Goal: Communication & Community: Answer question/provide support

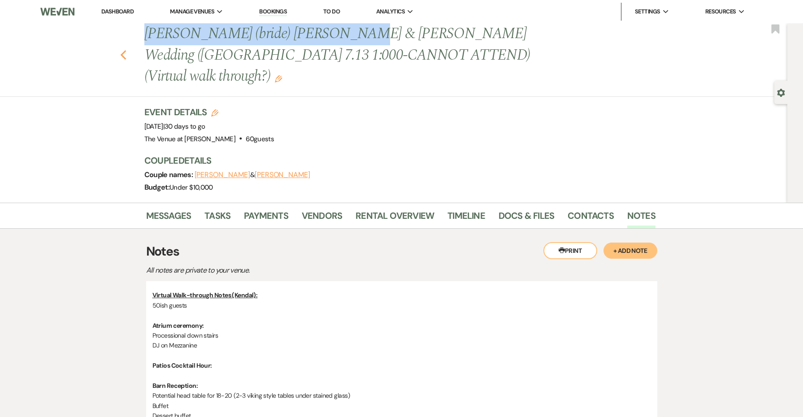
click at [122, 50] on use "button" at bounding box center [123, 55] width 6 height 10
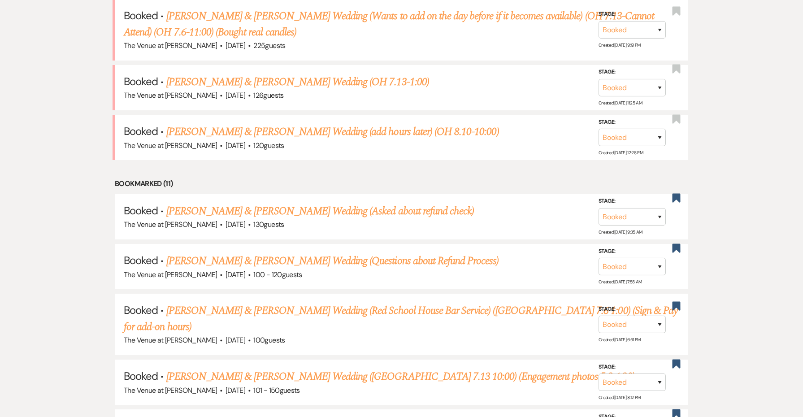
scroll to position [681, 0]
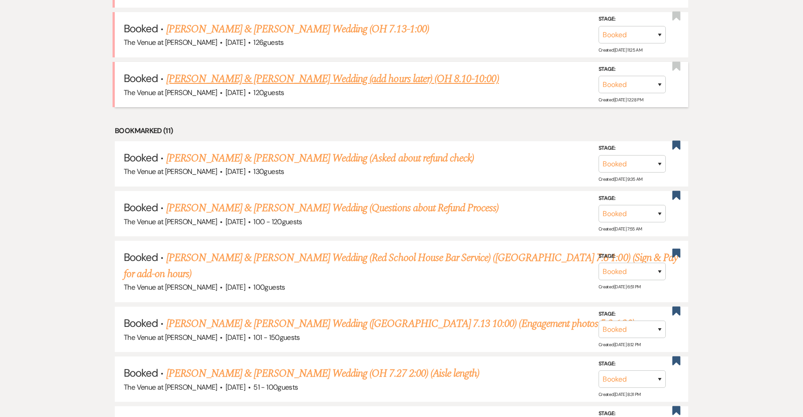
click at [210, 71] on link "[PERSON_NAME] & [PERSON_NAME] Wedding (add hours later) (OH 8.10-10:00)" at bounding box center [332, 79] width 333 height 16
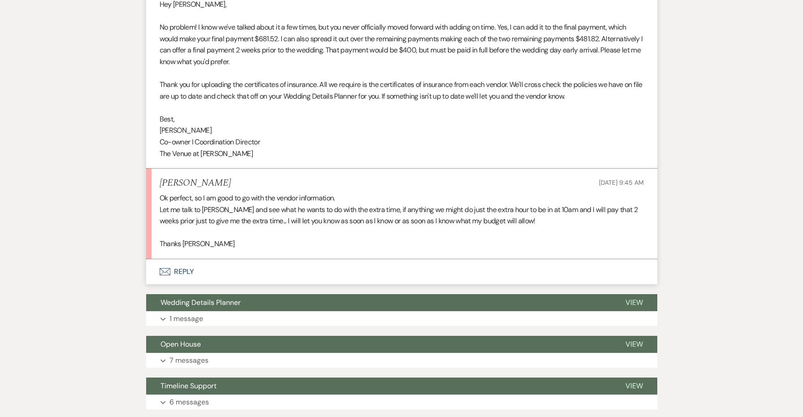
scroll to position [773, 0]
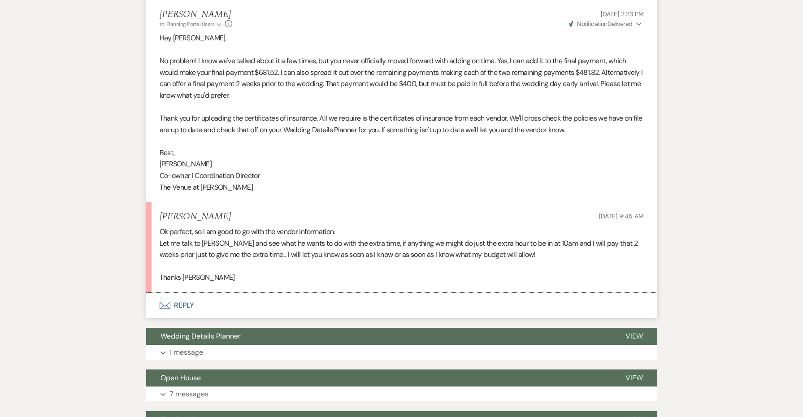
click at [187, 300] on button "Envelope Reply" at bounding box center [401, 305] width 511 height 25
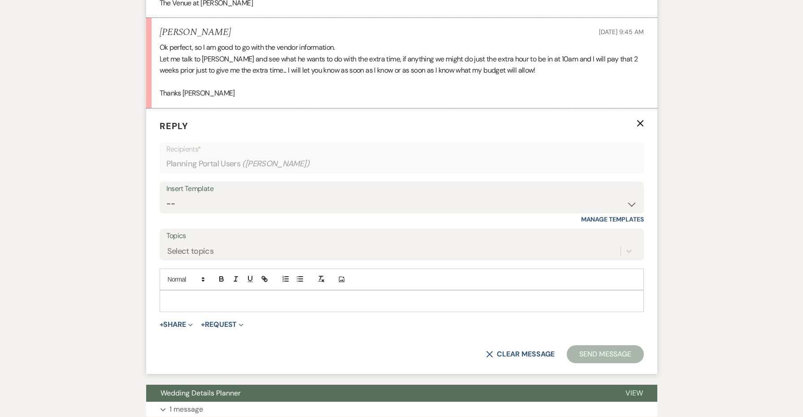
scroll to position [986, 0]
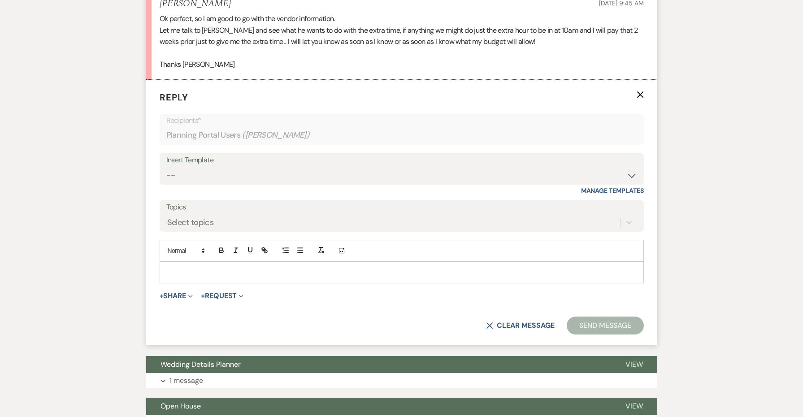
click at [205, 267] on p at bounding box center [402, 272] width 470 height 10
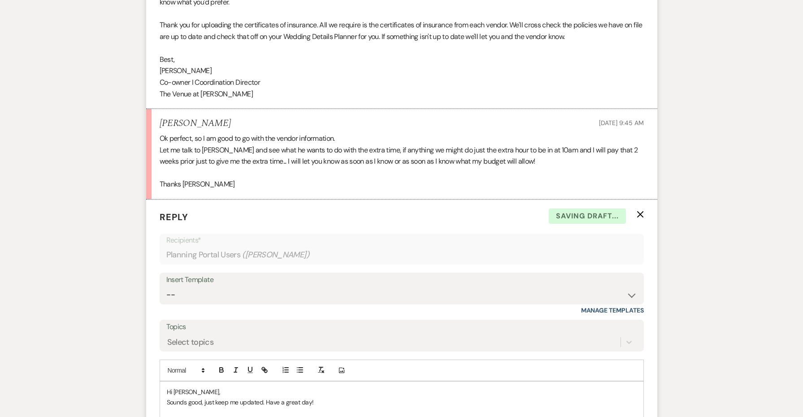
scroll to position [674, 0]
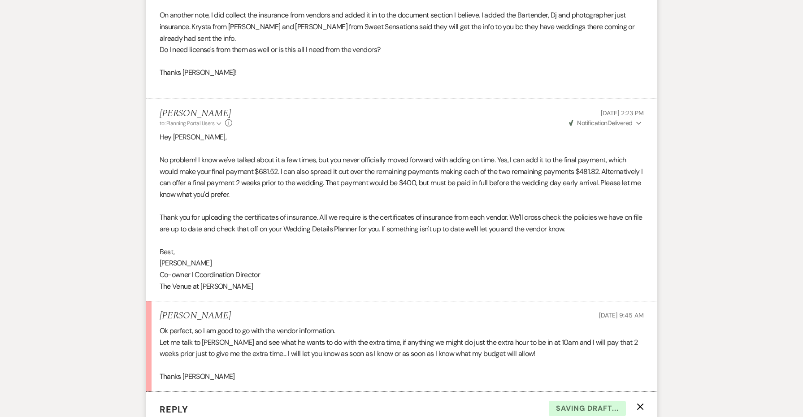
click at [244, 296] on li "[PERSON_NAME] to: Planning Portal Users Expand Info [DATE] 2:23 PM Weven Check …" at bounding box center [401, 200] width 511 height 202
copy div "Best, [PERSON_NAME] I Coordination Director The Venue at [PERSON_NAME]"
drag, startPoint x: 239, startPoint y: 282, endPoint x: 145, endPoint y: 242, distance: 101.9
click at [145, 242] on div "Messages Tasks Payments Vendors Rental Overview Timeline Docs & Files Contacts …" at bounding box center [401, 405] width 803 height 1766
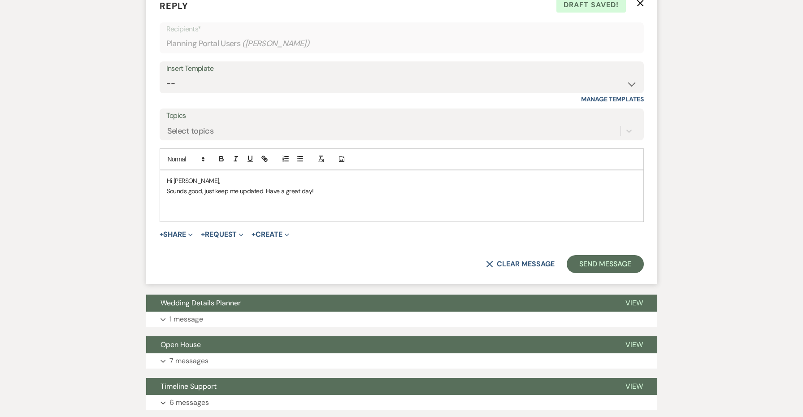
click at [175, 208] on p at bounding box center [402, 211] width 470 height 10
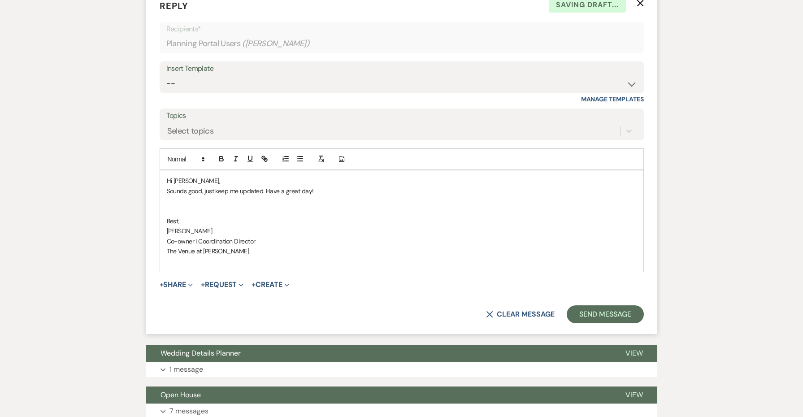
click at [197, 177] on p "Hi [PERSON_NAME]," at bounding box center [402, 181] width 470 height 10
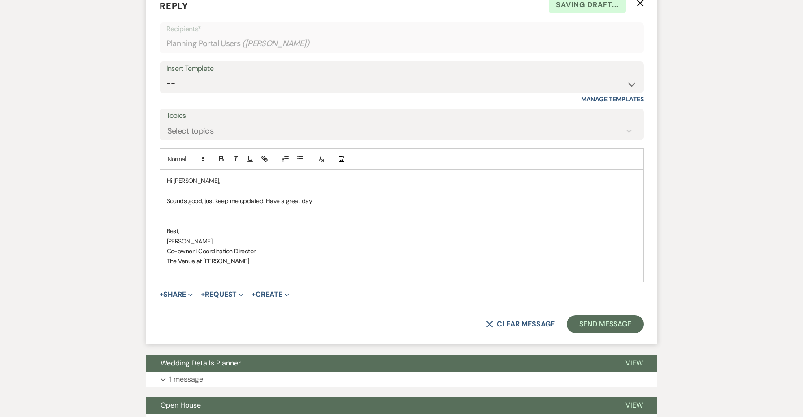
click at [400, 216] on p at bounding box center [402, 221] width 470 height 10
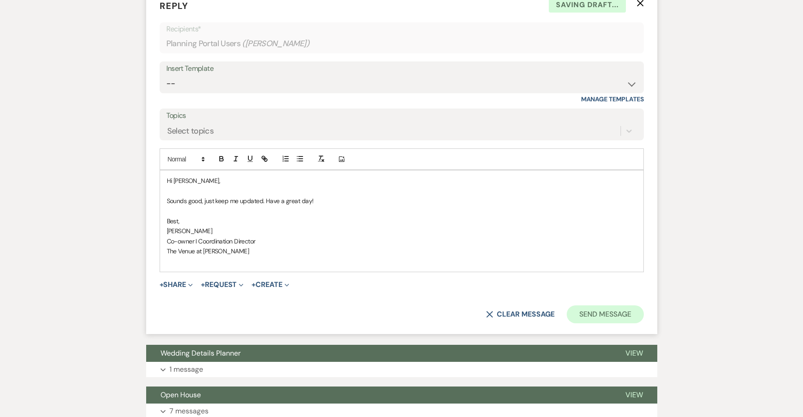
click at [577, 305] on button "Send Message" at bounding box center [605, 314] width 77 height 18
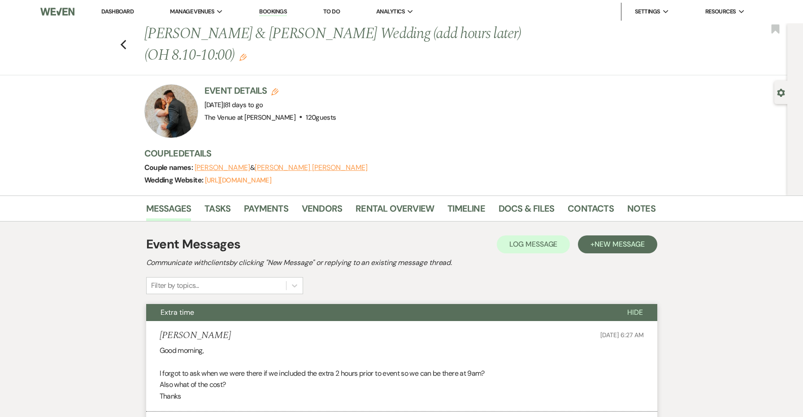
scroll to position [0, 0]
click at [123, 43] on use "button" at bounding box center [123, 45] width 6 height 10
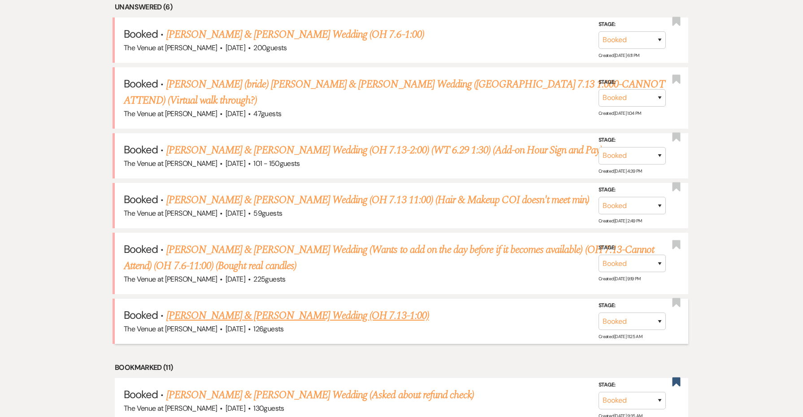
scroll to position [394, 0]
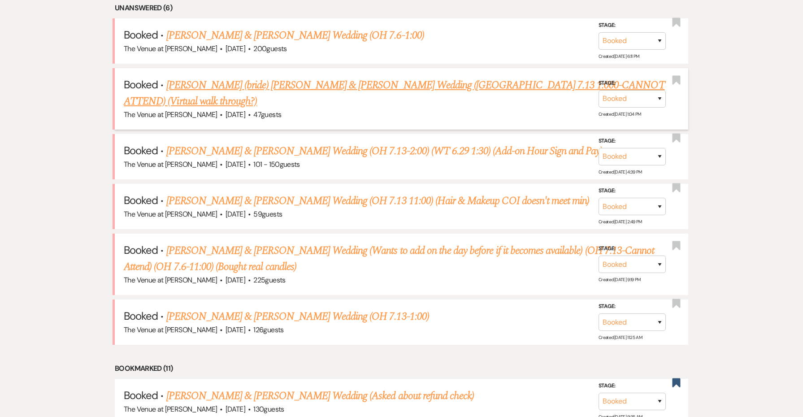
click at [279, 77] on link "[PERSON_NAME] (bride) [PERSON_NAME] & [PERSON_NAME] Wedding ([GEOGRAPHIC_DATA] …" at bounding box center [394, 93] width 541 height 32
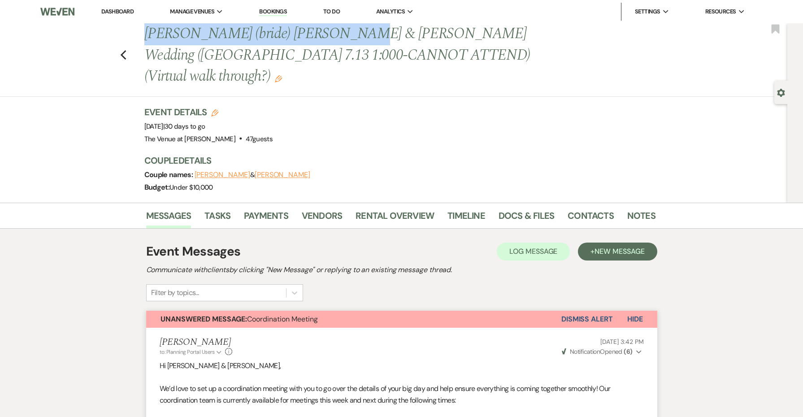
drag, startPoint x: 338, startPoint y: 36, endPoint x: 142, endPoint y: 35, distance: 196.0
click at [142, 35] on div "Previous [PERSON_NAME] (bride) [PERSON_NAME] & [PERSON_NAME] Wedding (OH 7.13 1…" at bounding box center [395, 55] width 511 height 64
copy h1 "[PERSON_NAME] (bride) [PERSON_NAME] & [PERSON_NAME]"
drag, startPoint x: 603, startPoint y: 199, endPoint x: 597, endPoint y: 194, distance: 7.9
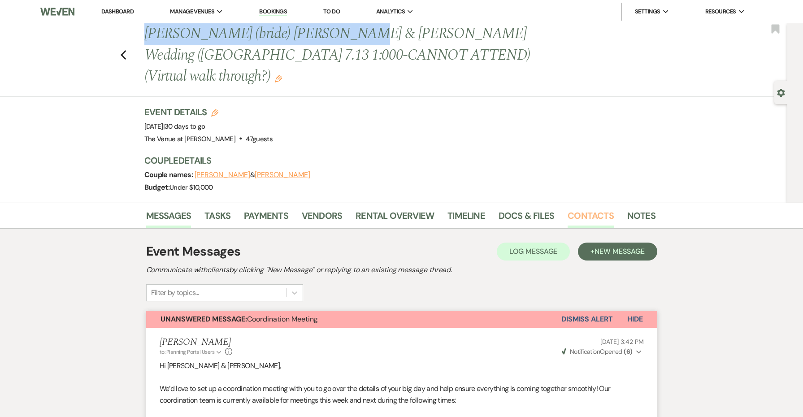
click at [603, 209] on link "Contacts" at bounding box center [591, 219] width 46 height 20
click at [597, 209] on link "Contacts" at bounding box center [591, 219] width 46 height 20
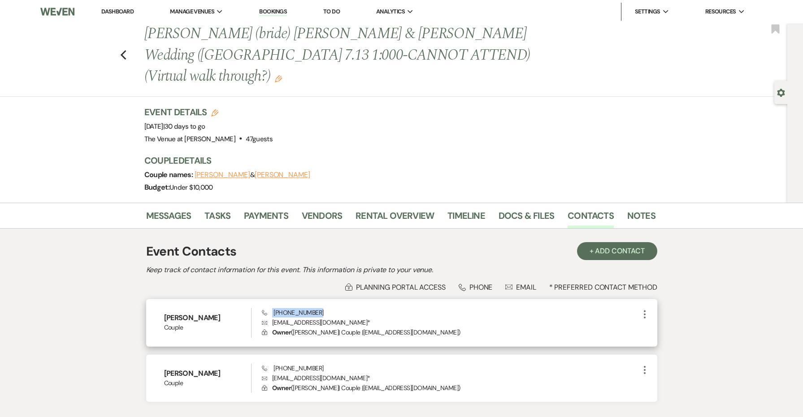
drag, startPoint x: 327, startPoint y: 293, endPoint x: 272, endPoint y: 291, distance: 54.8
click at [272, 308] on div "Phone [PHONE_NUMBER] Envelope [EMAIL_ADDRESS][DOMAIN_NAME] * Lock Owner ( [PERS…" at bounding box center [450, 323] width 377 height 30
copy span "[PHONE_NUMBER]"
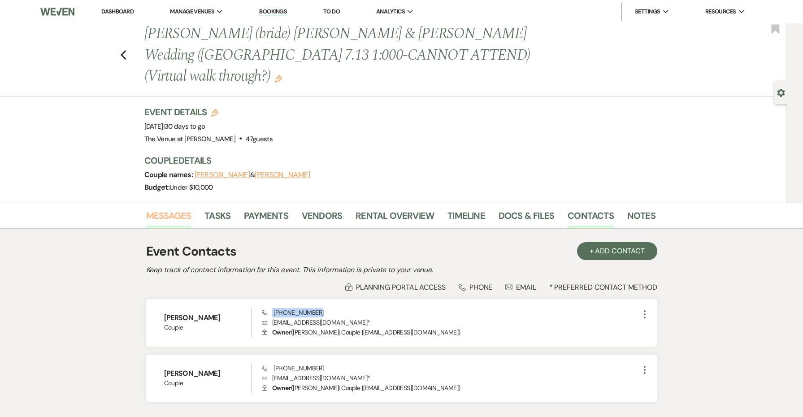
click at [165, 209] on link "Messages" at bounding box center [168, 219] width 45 height 20
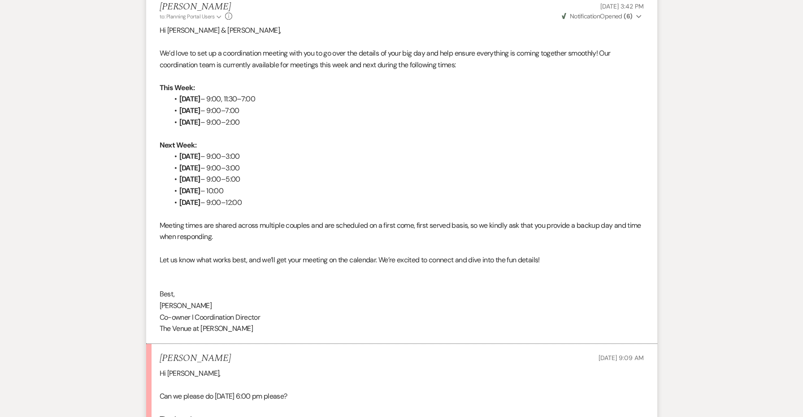
scroll to position [659, 0]
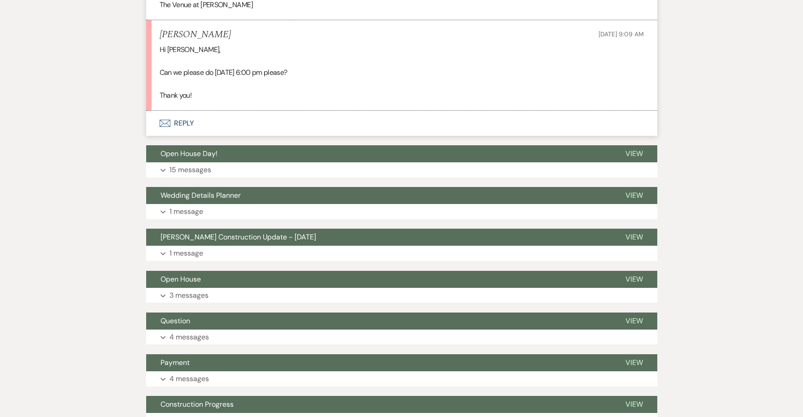
click at [183, 111] on button "Envelope Reply" at bounding box center [401, 123] width 511 height 25
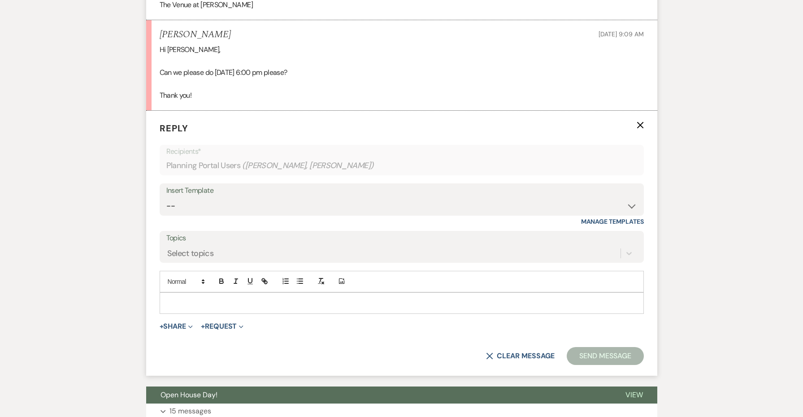
scroll to position [663, 0]
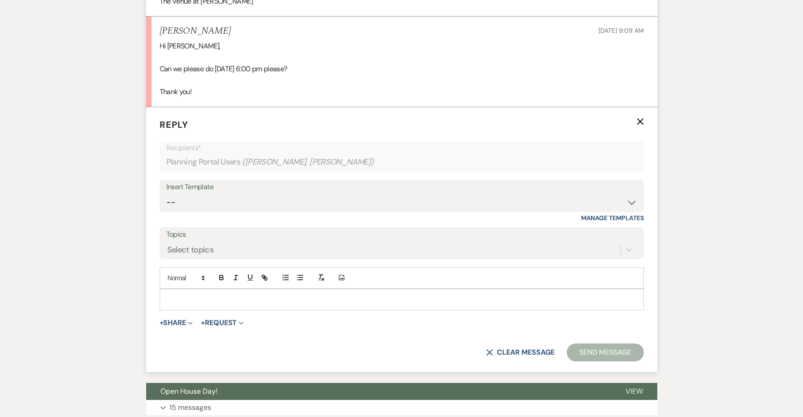
click at [214, 295] on p at bounding box center [402, 300] width 470 height 10
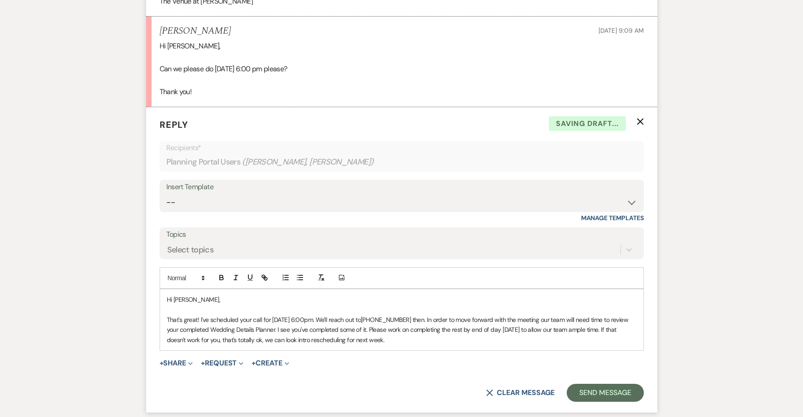
click at [359, 316] on span "[PHONE_NUMBER] then. In order to move forward with the meeting our team will ne…" at bounding box center [398, 330] width 463 height 28
click at [448, 315] on p "That's great! I've scheduled your call for [DATE] 6:00pm. We'll reach out to [P…" at bounding box center [402, 330] width 470 height 30
drag, startPoint x: 580, startPoint y: 307, endPoint x: 171, endPoint y: 283, distance: 410.3
click at [171, 315] on p "That's great! I've scheduled your call for [DATE] 6:00pm. We'll reach out to [P…" at bounding box center [402, 330] width 470 height 30
click at [169, 315] on p "That's great! I've scheduled your call for [DATE] 6:00pm. We'll reach out to [P…" at bounding box center [402, 330] width 470 height 30
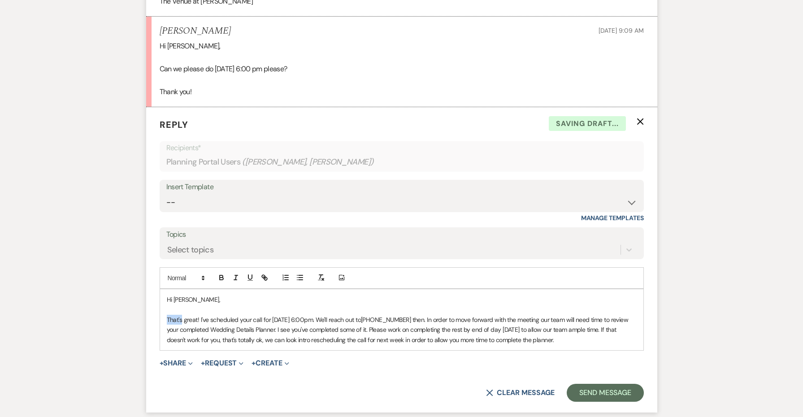
click at [169, 315] on p "That's great! I've scheduled your call for [DATE] 6:00pm. We'll reach out to [P…" at bounding box center [402, 330] width 470 height 30
copy p "That's great! I've scheduled your call for [DATE] 6:00pm. We'll reach out to [P…"
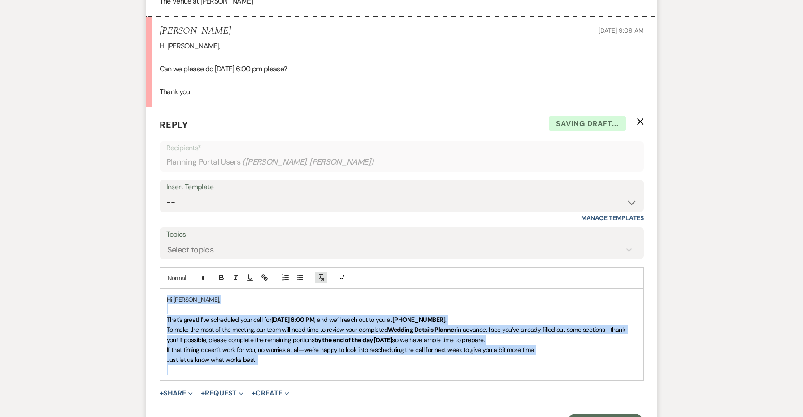
click at [323, 274] on icon "button" at bounding box center [321, 278] width 8 height 8
click at [483, 315] on p "That’s great! I’ve scheduled your call for [DATE] 6:00 PM, and we’ll reach out …" at bounding box center [402, 320] width 470 height 10
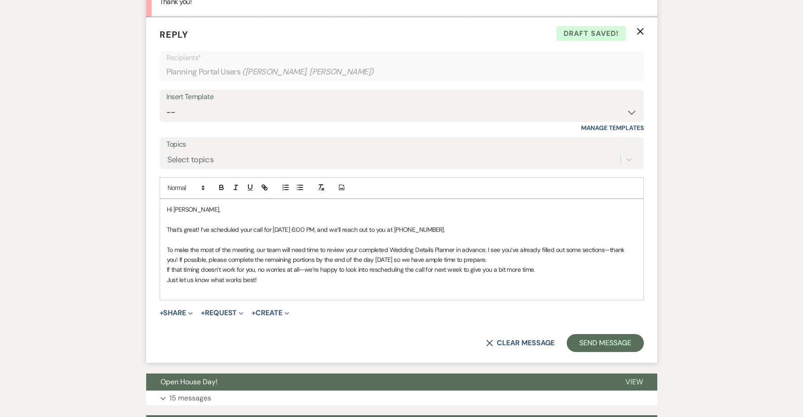
scroll to position [754, 0]
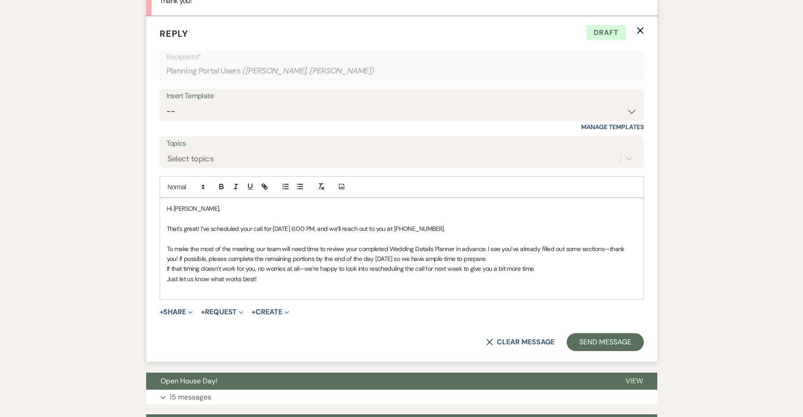
click at [167, 264] on p "If that timing doesn’t work for you, no worries at all—we’re happy to look into…" at bounding box center [402, 269] width 470 height 10
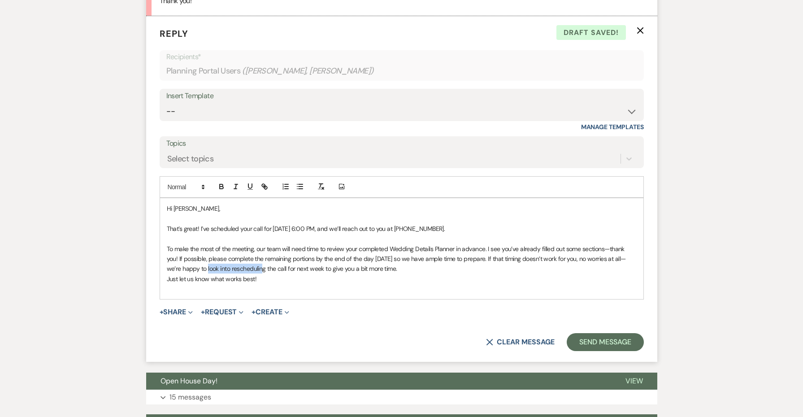
drag, startPoint x: 266, startPoint y: 237, endPoint x: 209, endPoint y: 236, distance: 57.4
click at [209, 244] on p "To make the most of the meeting, our team will need time to review your complet…" at bounding box center [402, 259] width 470 height 30
drag, startPoint x: 270, startPoint y: 236, endPoint x: 379, endPoint y: 236, distance: 109.5
click at [379, 244] on p "To make the most of the meeting, our team will need time to review your complet…" at bounding box center [402, 259] width 470 height 30
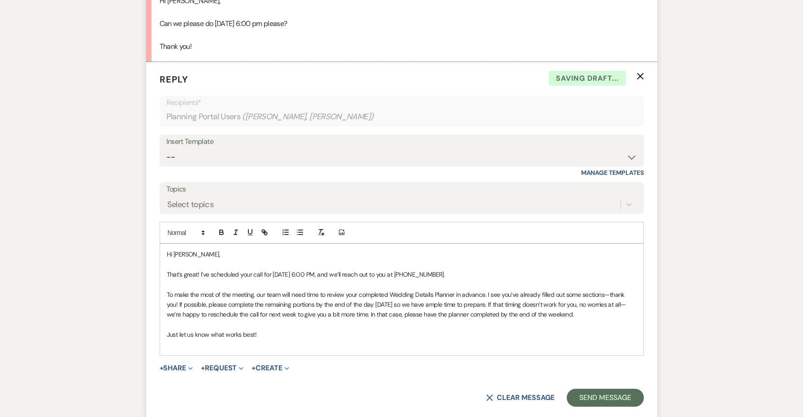
scroll to position [470, 0]
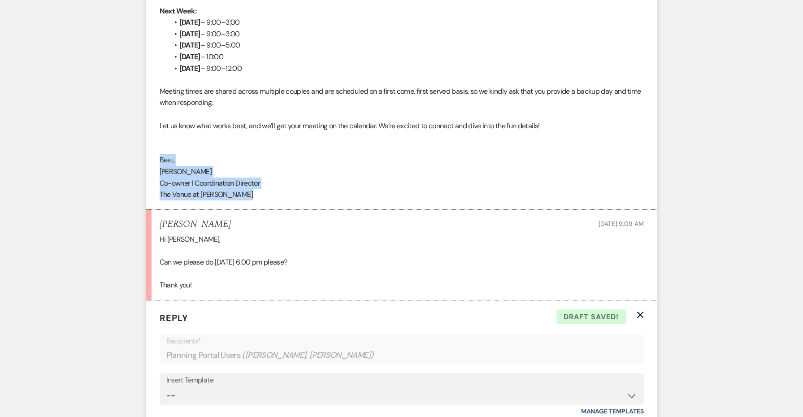
drag, startPoint x: 267, startPoint y: 172, endPoint x: 153, endPoint y: 132, distance: 121.2
click at [153, 132] on li "[PERSON_NAME] to: Planning Portal Users Expand Info [DATE] 3:42 PM Weven Check …" at bounding box center [401, 33] width 511 height 351
copy div "Best, [PERSON_NAME] I Coordination Director The Venue at [PERSON_NAME]﻿"
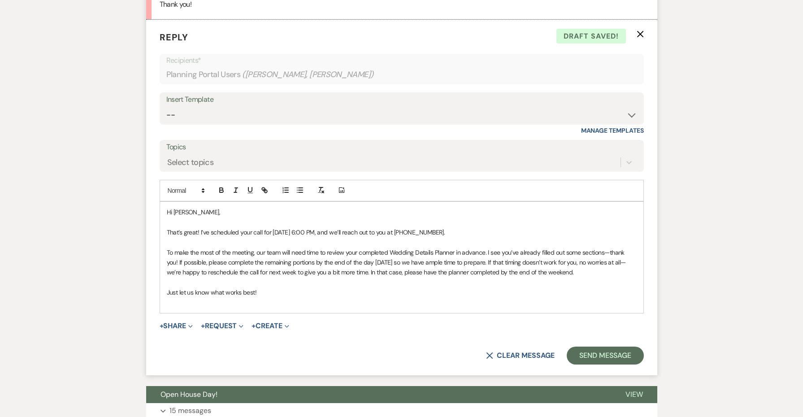
scroll to position [822, 0]
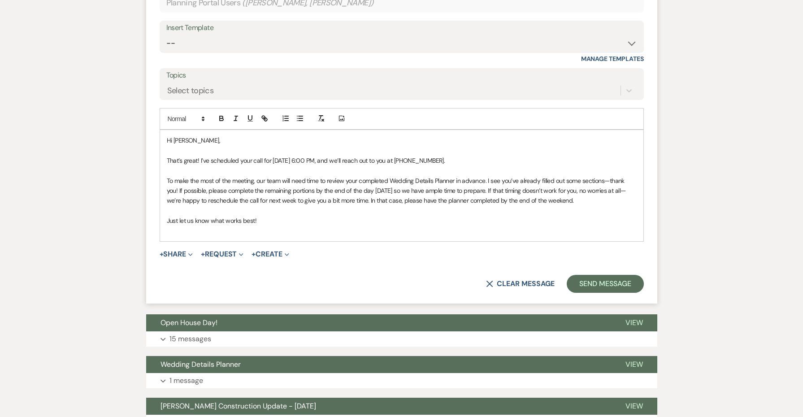
click at [279, 226] on p at bounding box center [402, 231] width 470 height 10
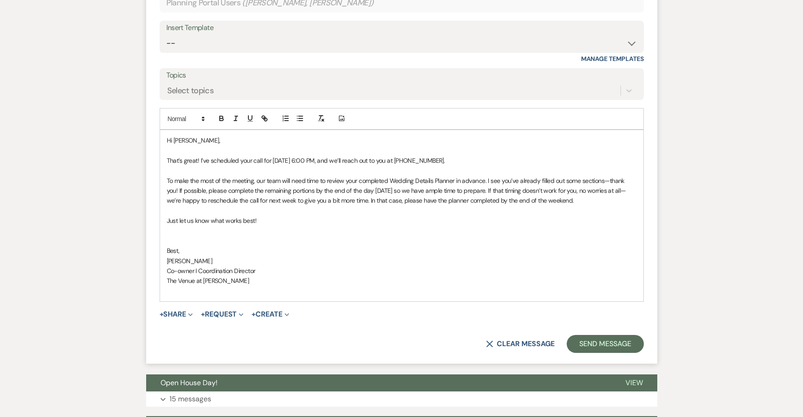
click at [261, 266] on p "Co-owner I Coordination Director" at bounding box center [402, 271] width 470 height 10
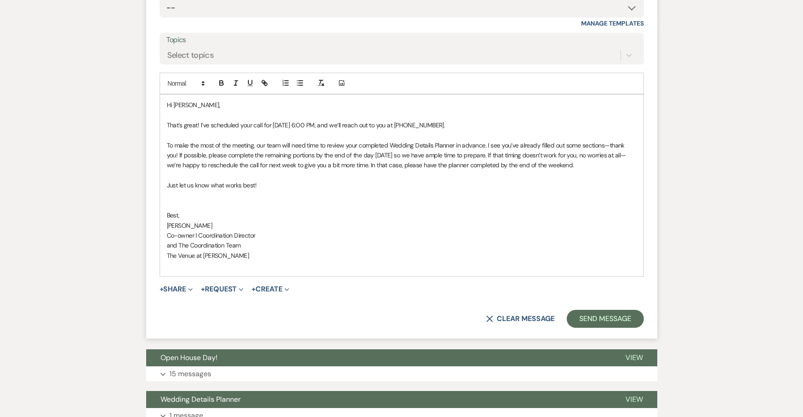
scroll to position [903, 0]
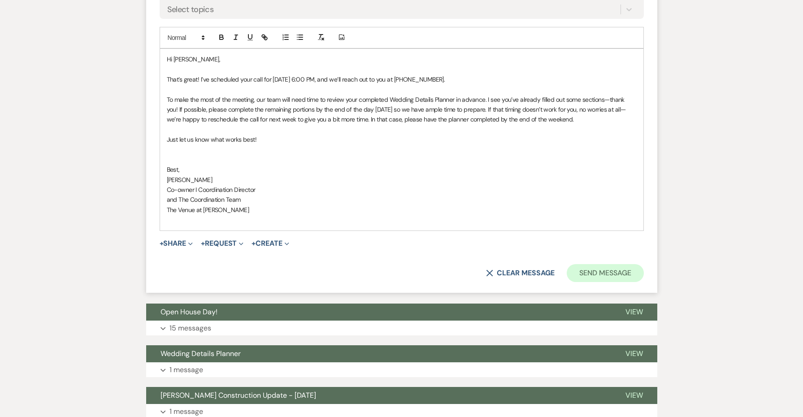
click at [586, 264] on button "Send Message" at bounding box center [605, 273] width 77 height 18
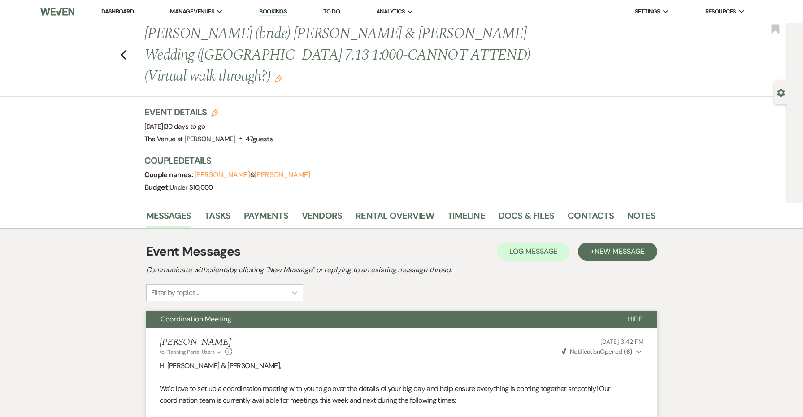
scroll to position [0, 0]
click at [122, 50] on icon "Previous" at bounding box center [123, 55] width 7 height 11
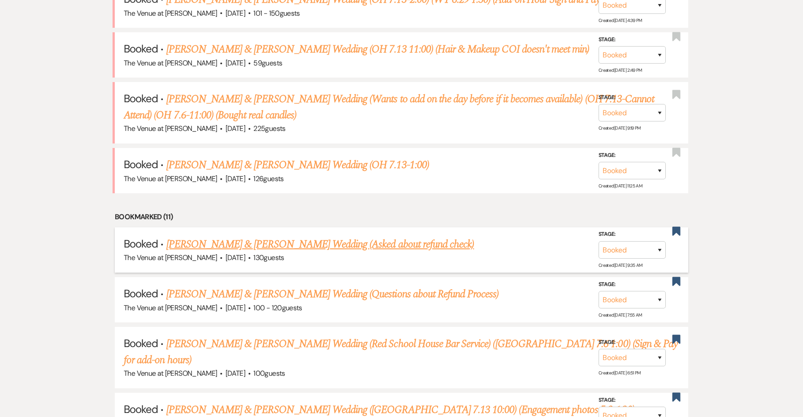
scroll to position [472, 0]
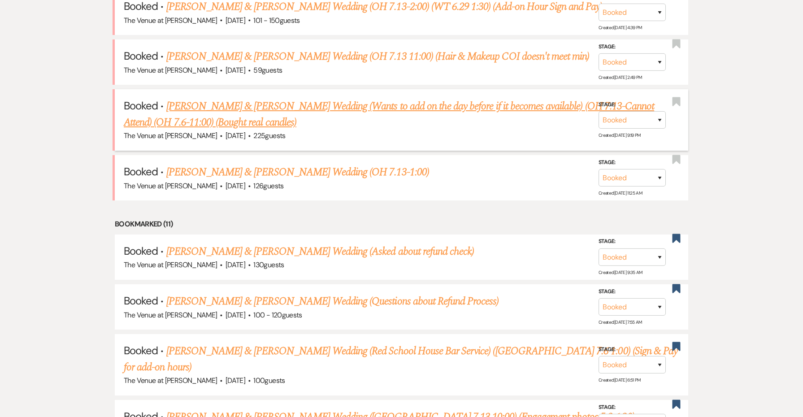
click at [282, 109] on h5 "Booked · [PERSON_NAME] & [PERSON_NAME] Wedding (Wants to add on the day before …" at bounding box center [402, 114] width 556 height 32
click at [273, 104] on link "[PERSON_NAME] & [PERSON_NAME] Wedding (Wants to add on the day before if it bec…" at bounding box center [389, 114] width 531 height 32
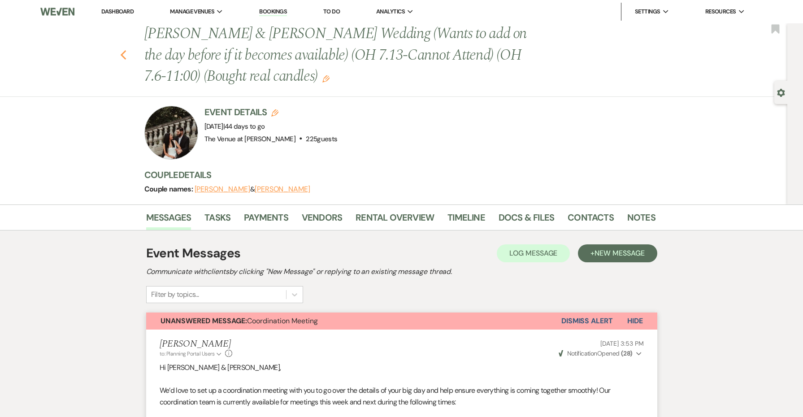
click at [122, 49] on button "Previous" at bounding box center [123, 54] width 7 height 13
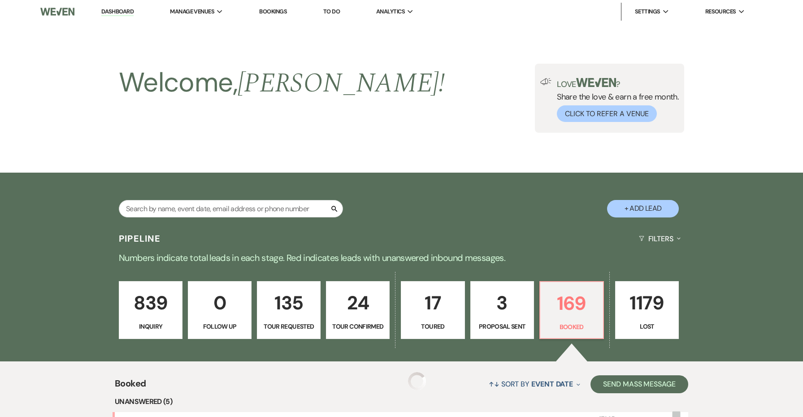
scroll to position [472, 0]
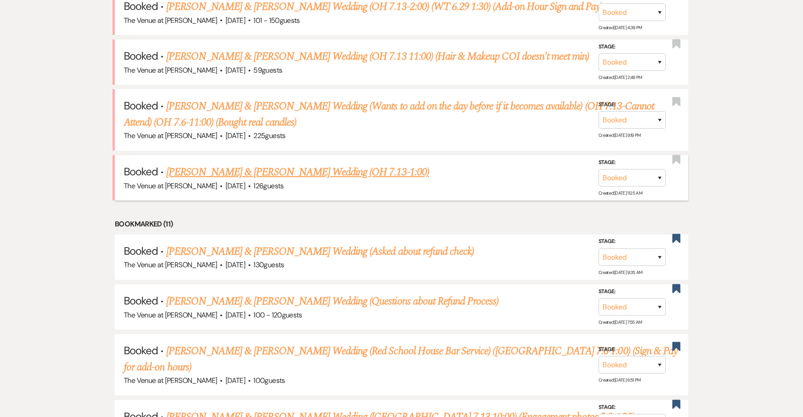
click at [235, 169] on link "[PERSON_NAME] & [PERSON_NAME] Wedding (OH 7.13-1:00)" at bounding box center [297, 172] width 263 height 16
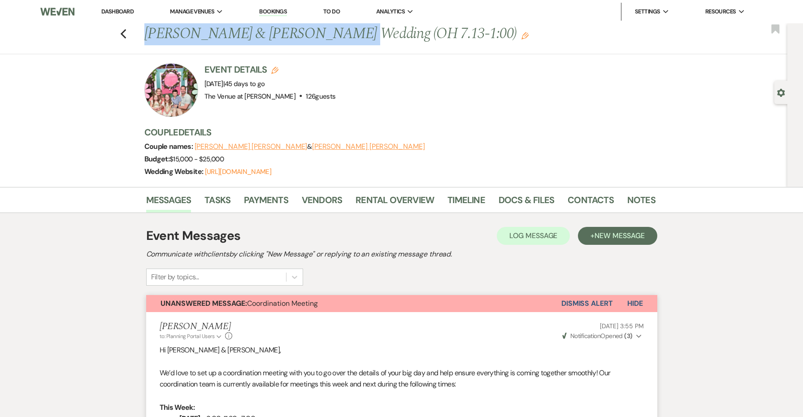
drag, startPoint x: 307, startPoint y: 37, endPoint x: 147, endPoint y: 34, distance: 160.2
click at [147, 34] on h1 "[PERSON_NAME] & [PERSON_NAME] Wedding (OH 7.13-1:00) Edit" at bounding box center [345, 34] width 402 height 22
copy h1 "[PERSON_NAME] & [PERSON_NAME]'"
drag, startPoint x: 2, startPoint y: 83, endPoint x: 263, endPoint y: 42, distance: 263.9
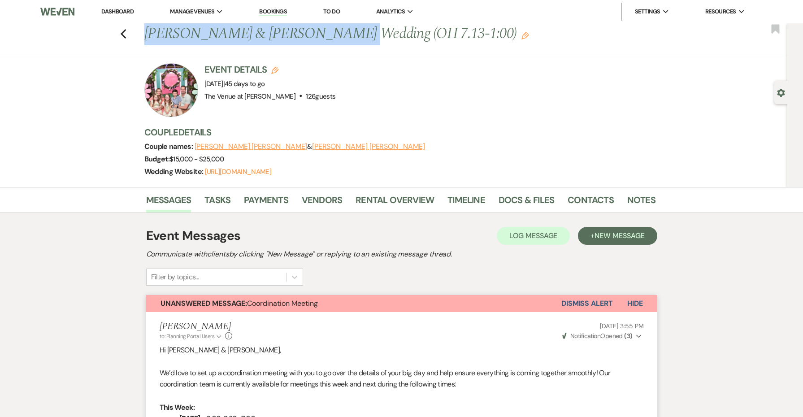
click at [263, 42] on h1 "[PERSON_NAME] & [PERSON_NAME] Wedding (OH 7.13-1:00) Edit" at bounding box center [345, 34] width 402 height 22
click at [262, 41] on h1 "[PERSON_NAME] & [PERSON_NAME] Wedding (OH 7.13-1:00) Edit" at bounding box center [345, 34] width 402 height 22
drag, startPoint x: 338, startPoint y: 39, endPoint x: 139, endPoint y: 38, distance: 198.7
click at [139, 38] on div "Previous [PERSON_NAME] & [PERSON_NAME] Wedding (OH 7.13-1:00) Edit Bookmark" at bounding box center [392, 38] width 792 height 31
copy h1 "[PERSON_NAME] & [PERSON_NAME]"
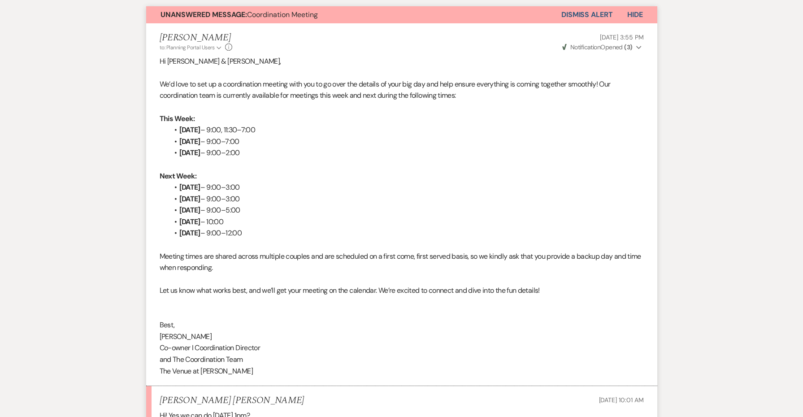
scroll to position [408, 0]
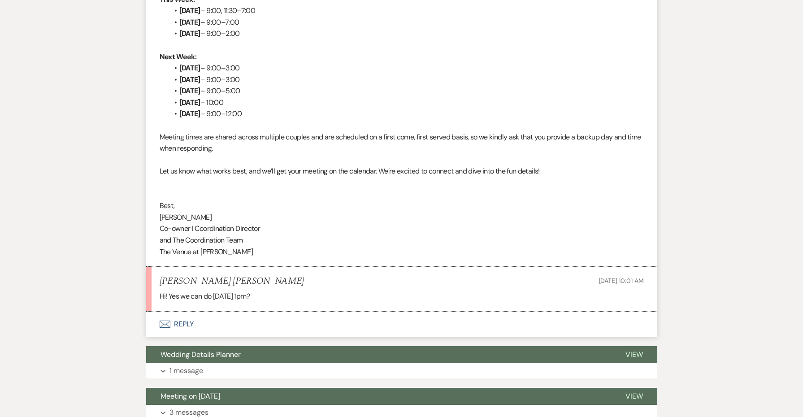
copy h1 "[PERSON_NAME] & [PERSON_NAME]"
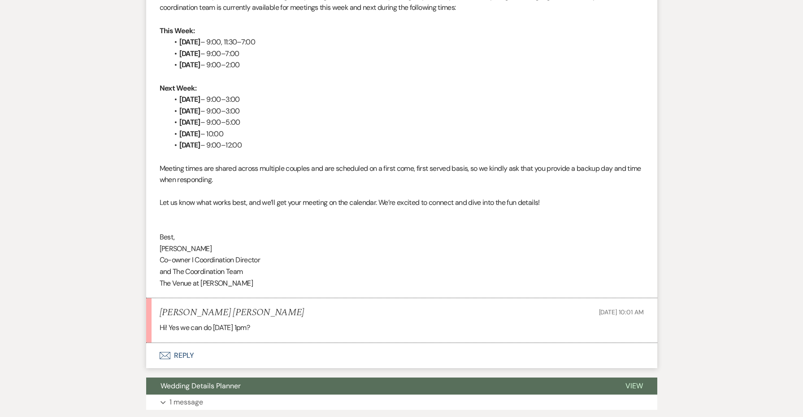
scroll to position [495, 0]
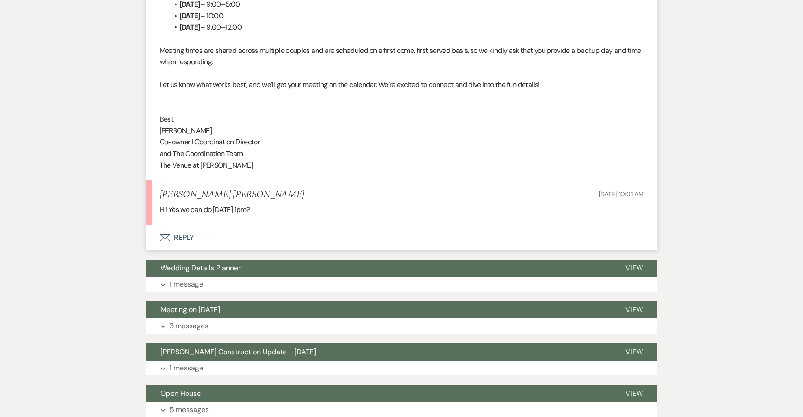
click at [184, 225] on button "Envelope Reply" at bounding box center [401, 237] width 511 height 25
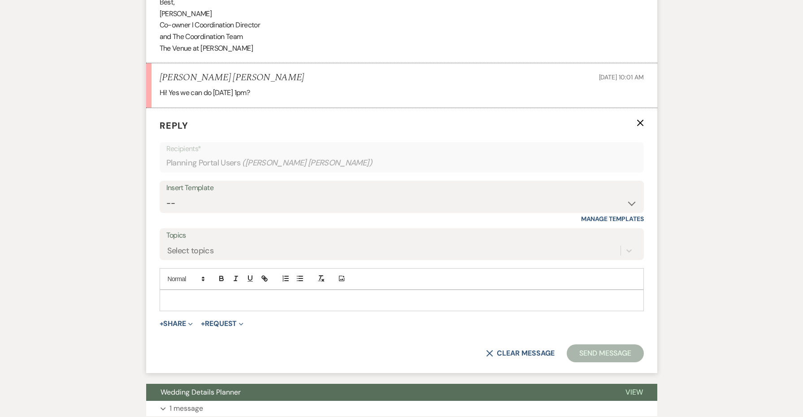
scroll to position [635, 0]
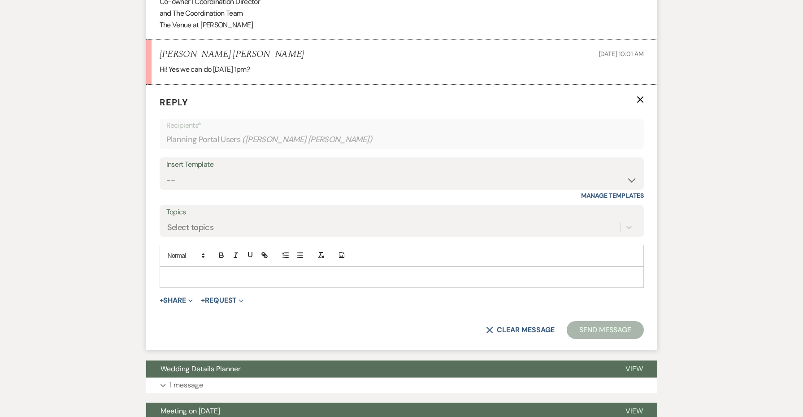
click at [197, 267] on div at bounding box center [402, 277] width 484 height 21
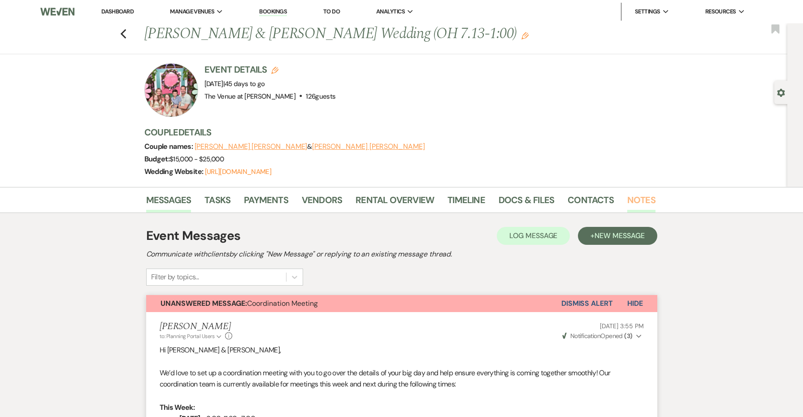
scroll to position [0, 0]
click at [640, 201] on link "Notes" at bounding box center [642, 203] width 28 height 20
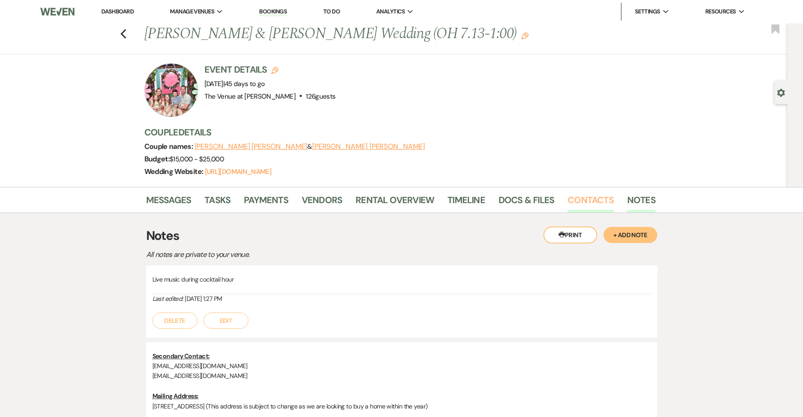
click at [580, 193] on link "Contacts" at bounding box center [591, 203] width 46 height 20
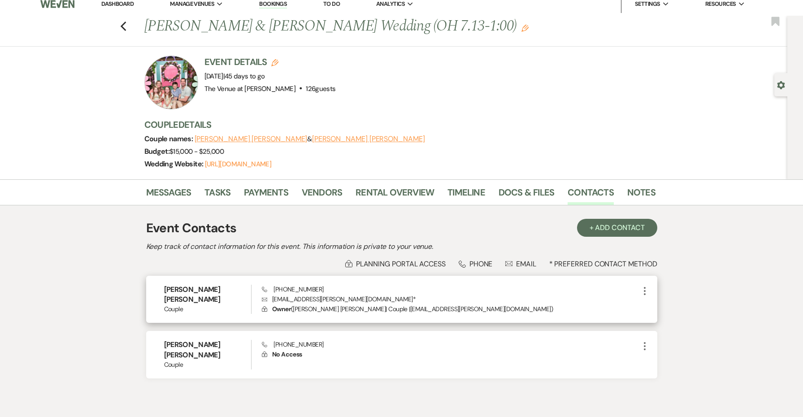
scroll to position [8, 0]
drag, startPoint x: 340, startPoint y: 288, endPoint x: 258, endPoint y: 287, distance: 81.2
click at [258, 287] on div "[PERSON_NAME] [PERSON_NAME] Couple Phone [PHONE_NUMBER] Envelope [EMAIL_ADDRESS…" at bounding box center [401, 299] width 511 height 48
click at [326, 290] on div "Phone [PHONE_NUMBER] Envelope [EMAIL_ADDRESS][PERSON_NAME][DOMAIN_NAME] * Lock …" at bounding box center [450, 299] width 377 height 30
drag, startPoint x: 338, startPoint y: 289, endPoint x: 271, endPoint y: 288, distance: 66.8
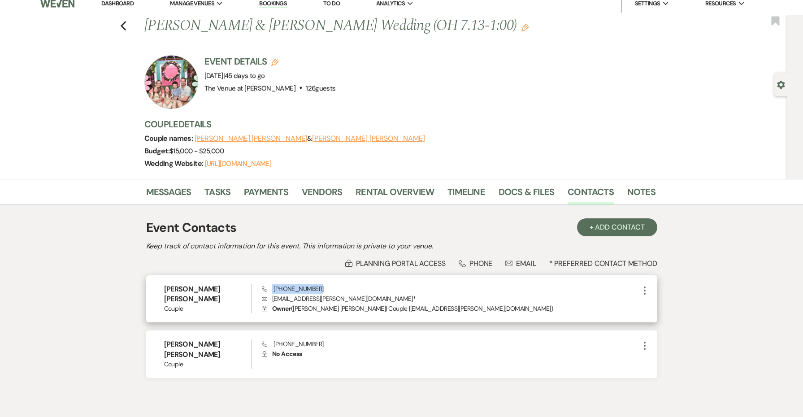
click at [271, 288] on div "Phone [PHONE_NUMBER] Envelope [EMAIL_ADDRESS][PERSON_NAME][DOMAIN_NAME] * Lock …" at bounding box center [450, 299] width 377 height 30
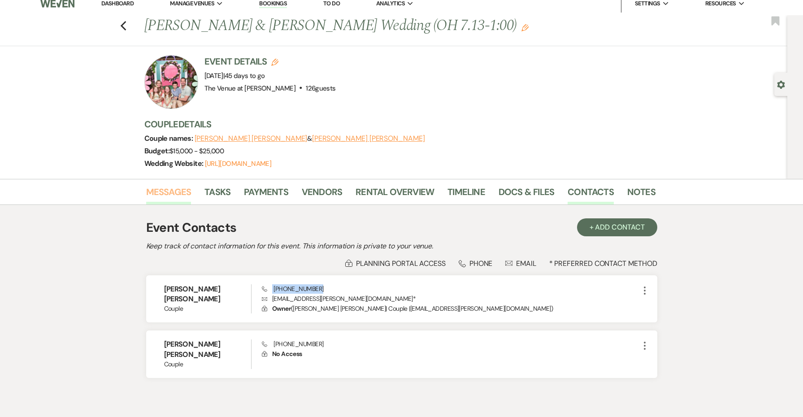
click at [185, 196] on link "Messages" at bounding box center [168, 195] width 45 height 20
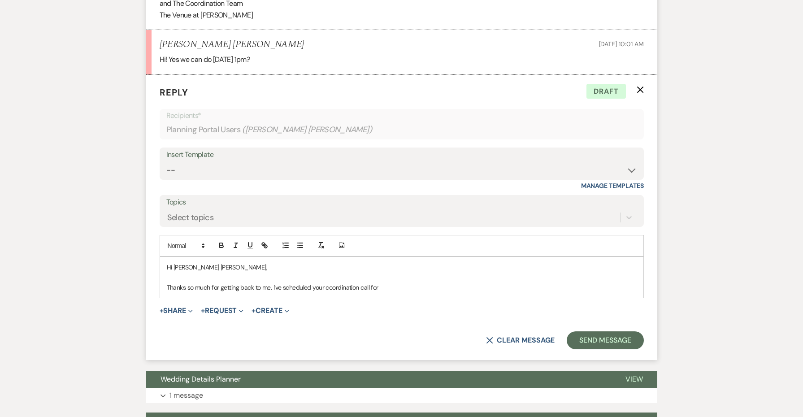
scroll to position [650, 0]
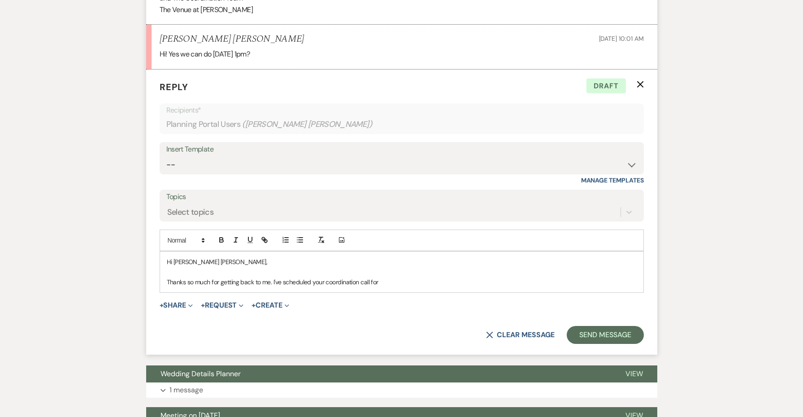
click at [391, 277] on p "Thanks so much for getting back to me. I've scheduled your coordination call for" at bounding box center [402, 282] width 470 height 10
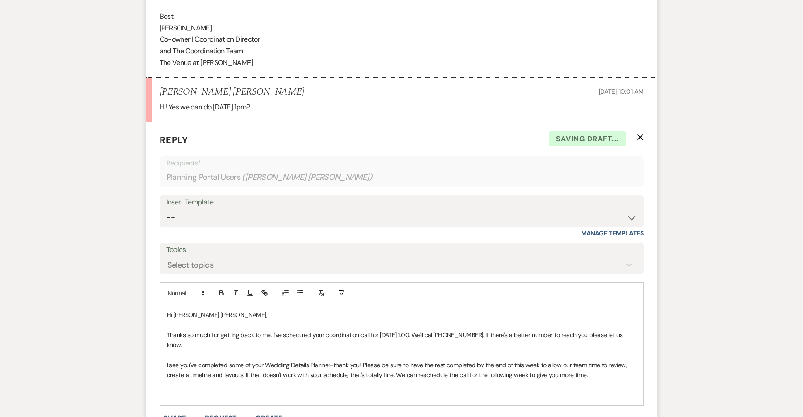
scroll to position [595, 0]
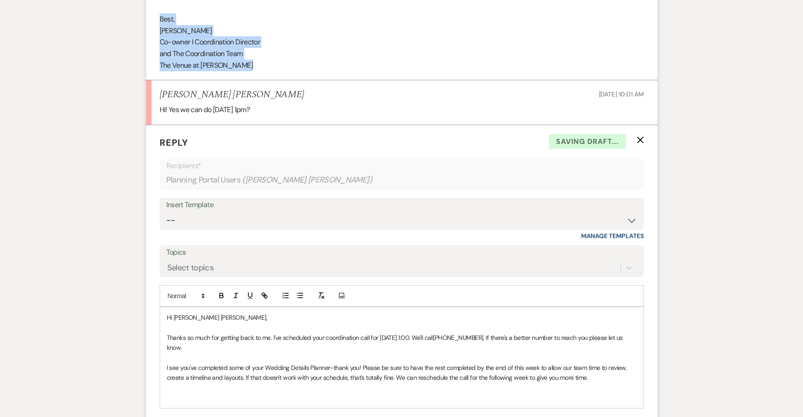
drag, startPoint x: 253, startPoint y: 63, endPoint x: 146, endPoint y: 12, distance: 118.2
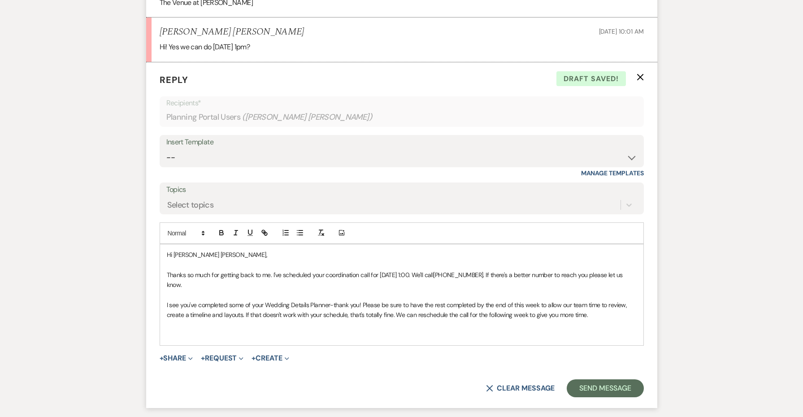
click at [202, 330] on p "﻿" at bounding box center [402, 335] width 470 height 10
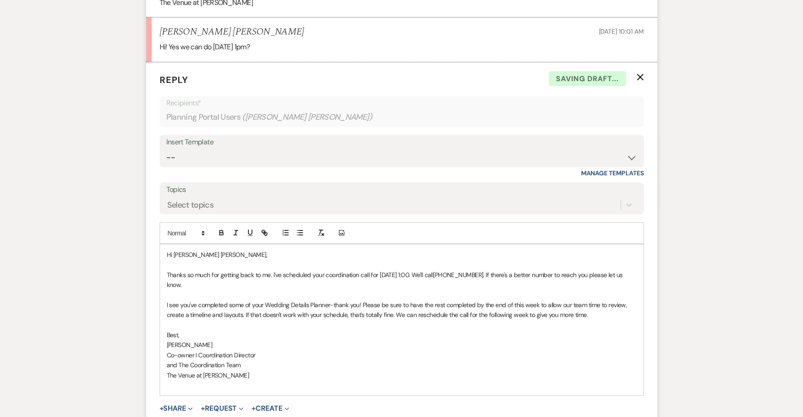
drag, startPoint x: 619, startPoint y: 301, endPoint x: 151, endPoint y: 262, distance: 470.0
click at [151, 262] on form "Reply X Saving draft... Recipients* Planning Portal Users ( [PERSON_NAME] [PERS…" at bounding box center [401, 260] width 511 height 396
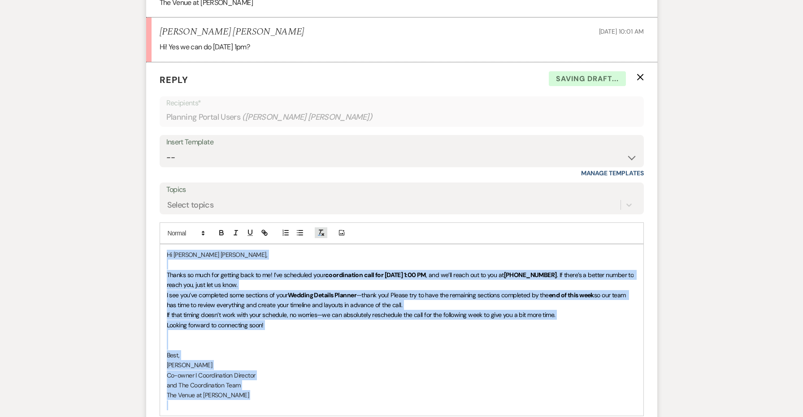
click at [321, 229] on icon "button" at bounding box center [321, 233] width 8 height 8
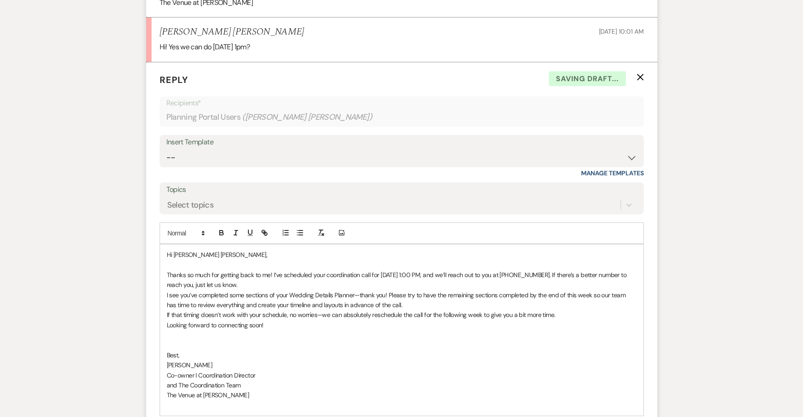
click at [322, 273] on p "Thanks so much for getting back to me! I’ve scheduled your coordination call fo…" at bounding box center [402, 280] width 470 height 20
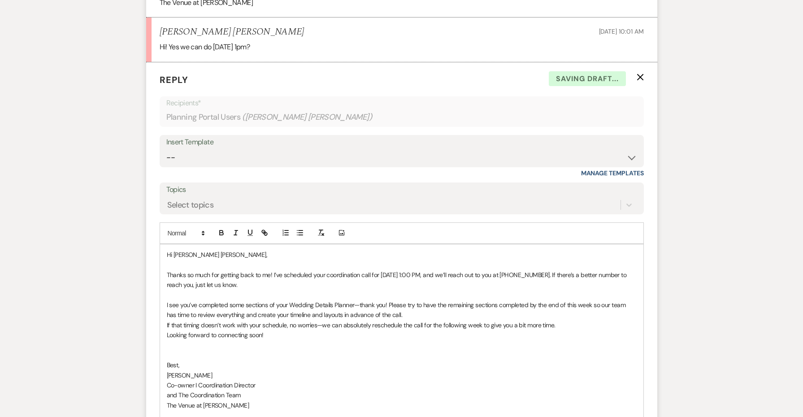
click at [428, 307] on p "I see you’ve completed some sections of your Wedding Details Planner—thank you!…" at bounding box center [402, 310] width 470 height 20
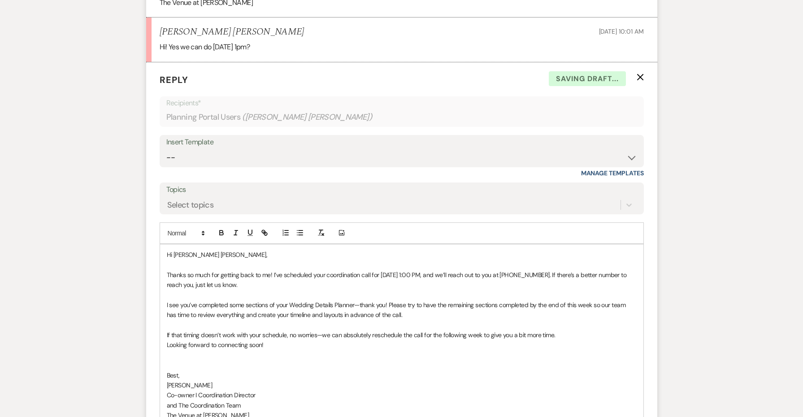
click at [166, 324] on div "Hi [PERSON_NAME] [PERSON_NAME], Thanks so much for getting back to me! I’ve sch…" at bounding box center [402, 340] width 484 height 192
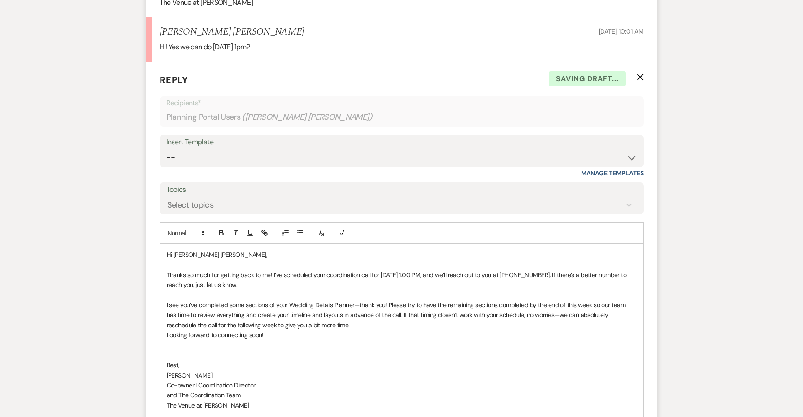
click at [343, 311] on p "I see you’ve completed some sections of your Wedding Details Planner—thank you!…" at bounding box center [402, 315] width 470 height 30
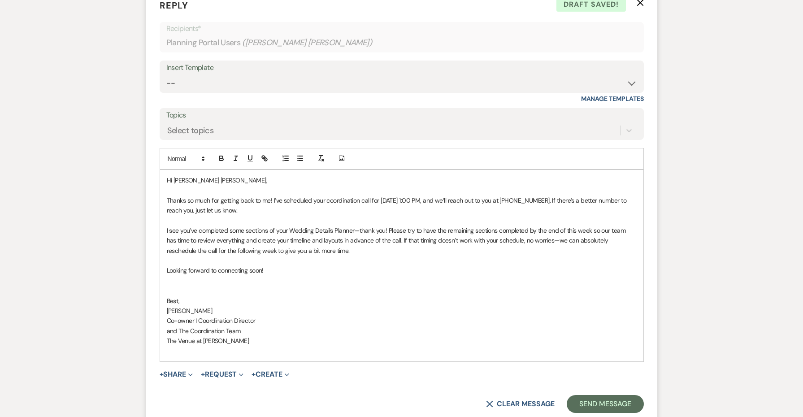
scroll to position [732, 0]
click at [581, 395] on button "Send Message" at bounding box center [605, 404] width 77 height 18
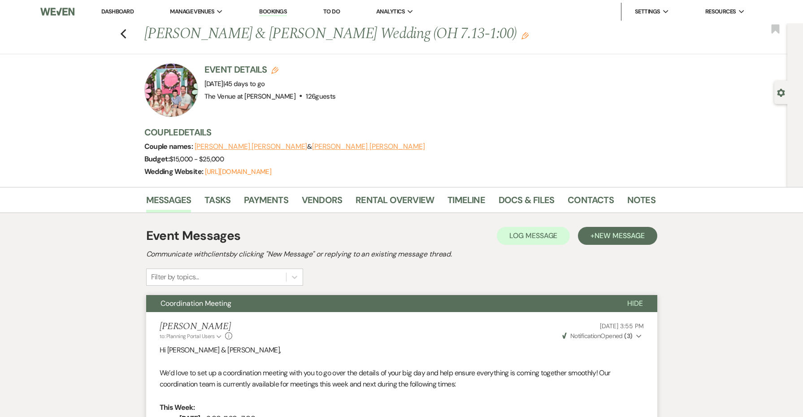
scroll to position [0, 0]
click at [124, 30] on icon "Previous" at bounding box center [123, 34] width 7 height 11
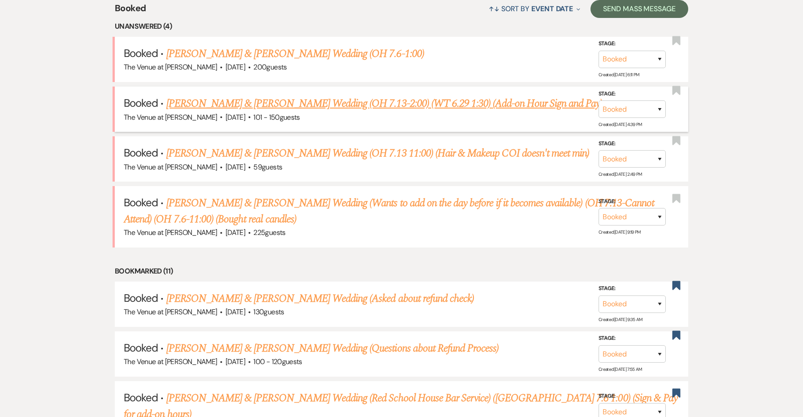
scroll to position [438, 0]
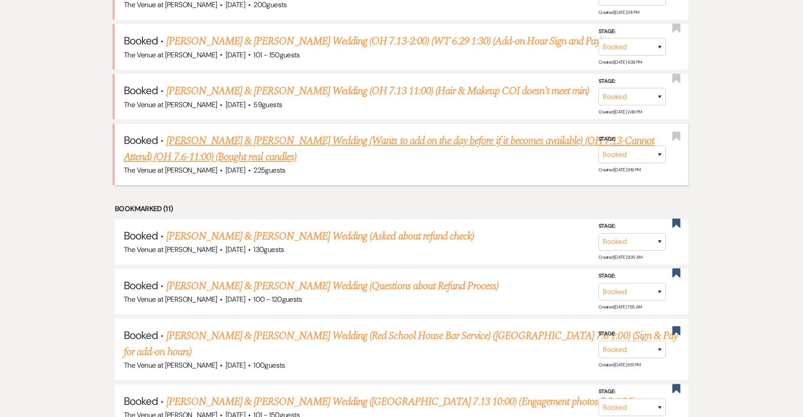
click at [292, 147] on link "[PERSON_NAME] & [PERSON_NAME] Wedding (Wants to add on the day before if it bec…" at bounding box center [389, 149] width 531 height 32
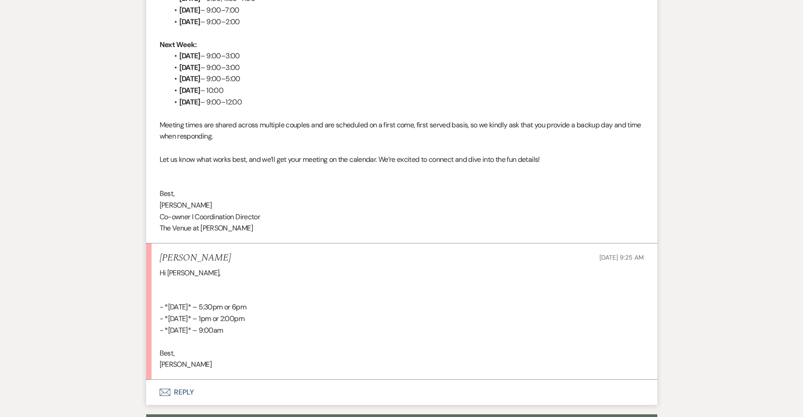
click at [119, 0] on div "Messages Tasks Payments Vendors Rental Overview Timeline Docs & Files Contacts …" at bounding box center [401, 343] width 803 height 1153
drag, startPoint x: 299, startPoint y: 309, endPoint x: 189, endPoint y: 302, distance: 110.1
click at [189, 302] on div "Hi [PERSON_NAME], - *[DATE]* – 5:30pm or 6pm - *[DATE]* – 1pm or 2:00pm - *[DAT…" at bounding box center [402, 318] width 484 height 103
click at [329, 319] on div "Hi [PERSON_NAME], - *[DATE]* – 5:30pm or 6pm - *[DATE]* – 1pm or 2:00pm - *[DAT…" at bounding box center [402, 318] width 484 height 103
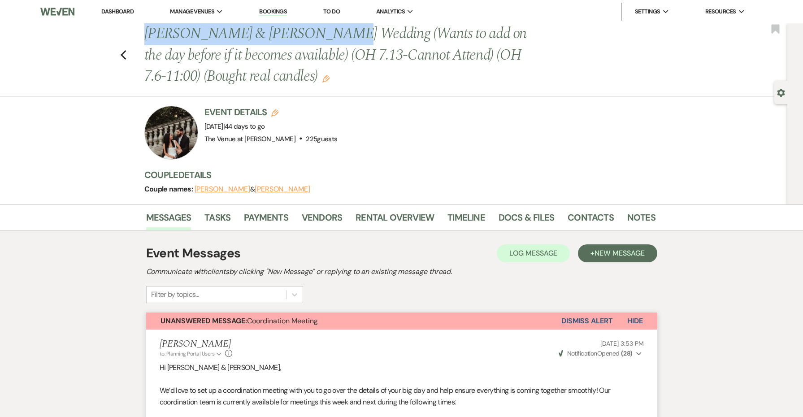
drag, startPoint x: 318, startPoint y: 34, endPoint x: 145, endPoint y: 34, distance: 172.7
click at [145, 34] on h1 "[PERSON_NAME] & [PERSON_NAME] Wedding (Wants to add on the day before if it bec…" at bounding box center [345, 55] width 402 height 64
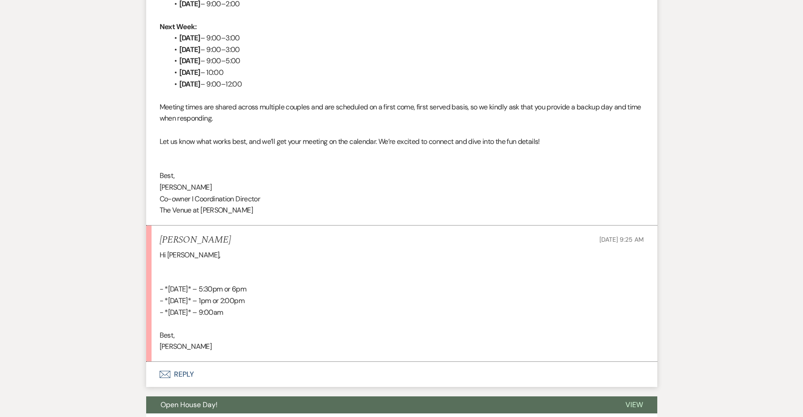
scroll to position [545, 0]
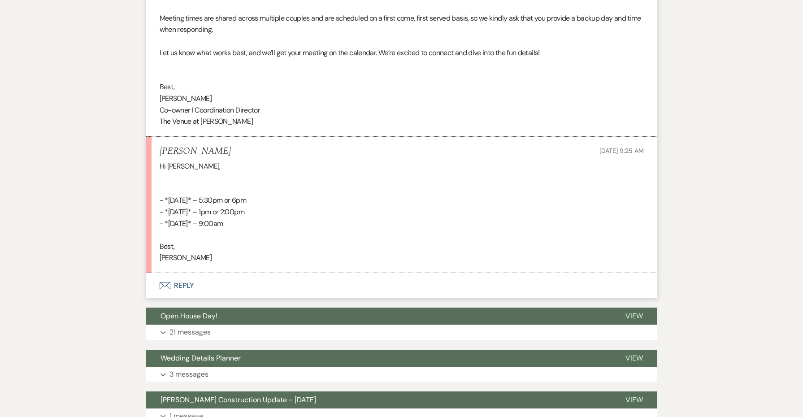
click at [188, 274] on button "Envelope Reply" at bounding box center [401, 285] width 511 height 25
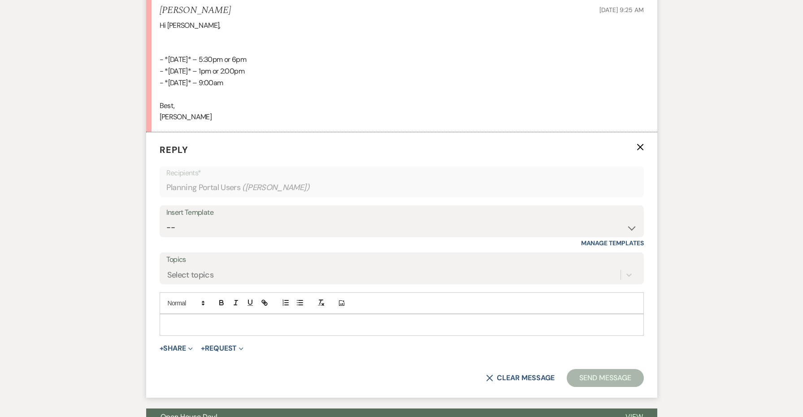
scroll to position [731, 0]
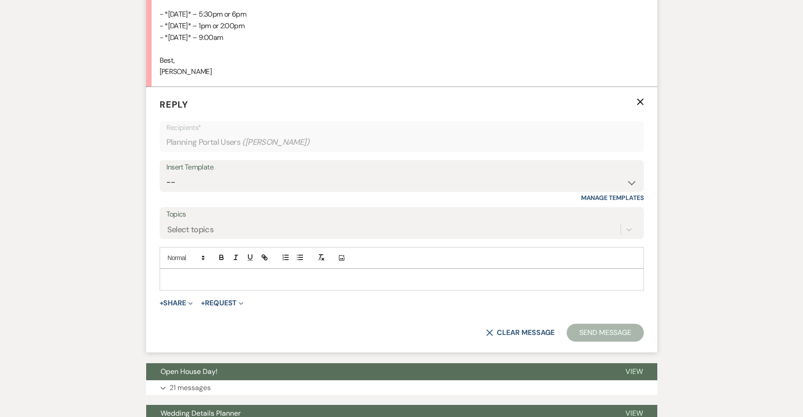
click at [196, 269] on div at bounding box center [402, 279] width 484 height 21
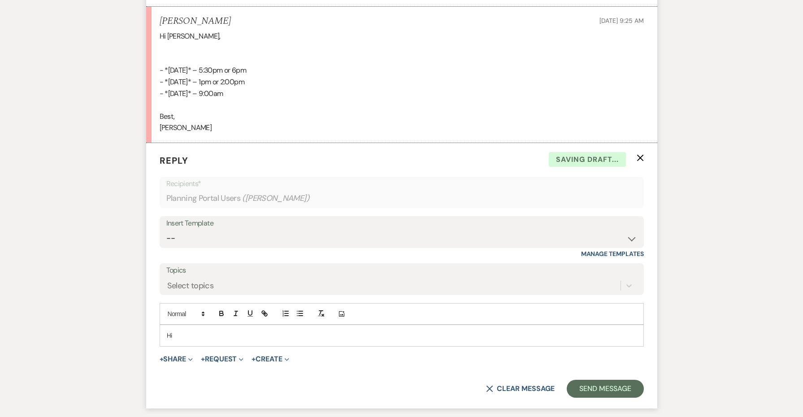
scroll to position [656, 0]
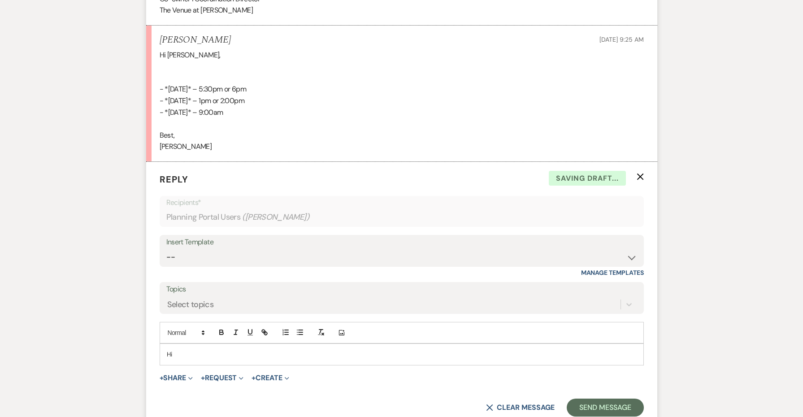
click at [250, 4] on p "The Venue at [PERSON_NAME]﻿" at bounding box center [402, 10] width 484 height 12
click at [215, 349] on p "Hi" at bounding box center [402, 354] width 470 height 10
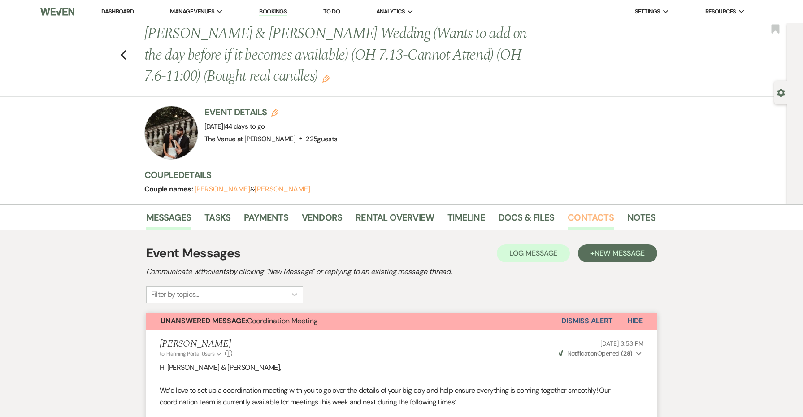
scroll to position [0, 0]
click at [588, 215] on link "Contacts" at bounding box center [591, 220] width 46 height 20
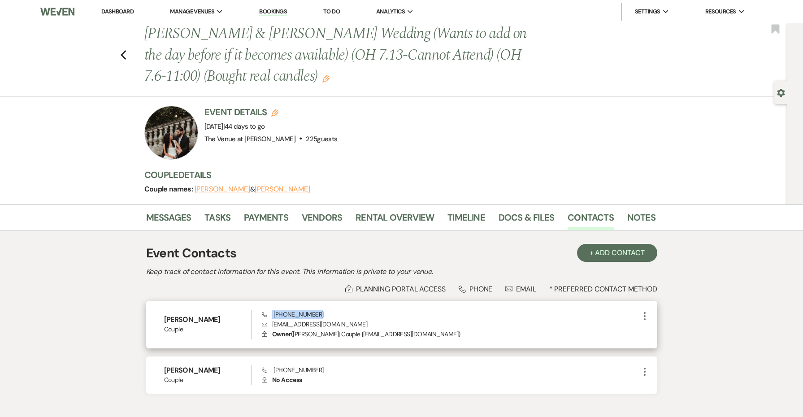
drag, startPoint x: 326, startPoint y: 310, endPoint x: 272, endPoint y: 310, distance: 54.3
click at [272, 310] on div "Phone [PHONE_NUMBER] [PERSON_NAME] [PERSON_NAME][EMAIL_ADDRESS][DOMAIN_NAME] Lo…" at bounding box center [450, 325] width 377 height 30
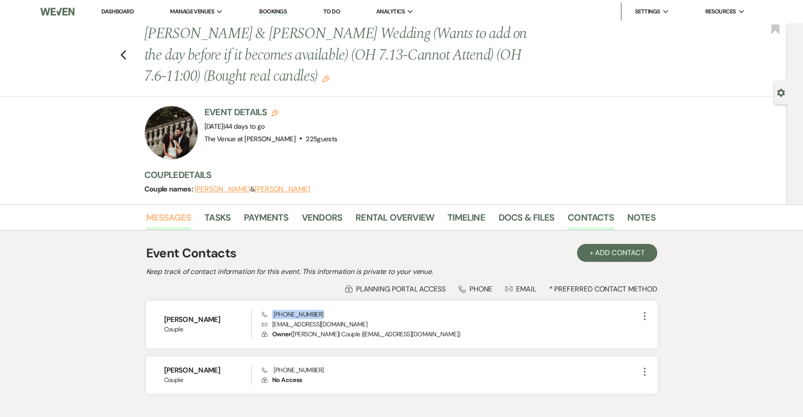
click at [182, 218] on link "Messages" at bounding box center [168, 220] width 45 height 20
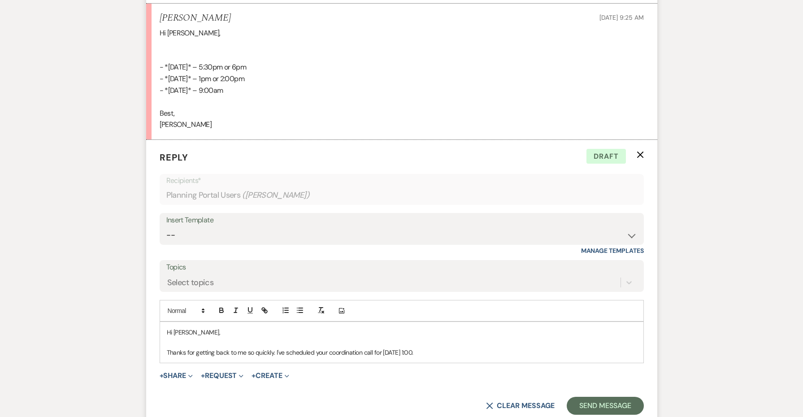
scroll to position [740, 0]
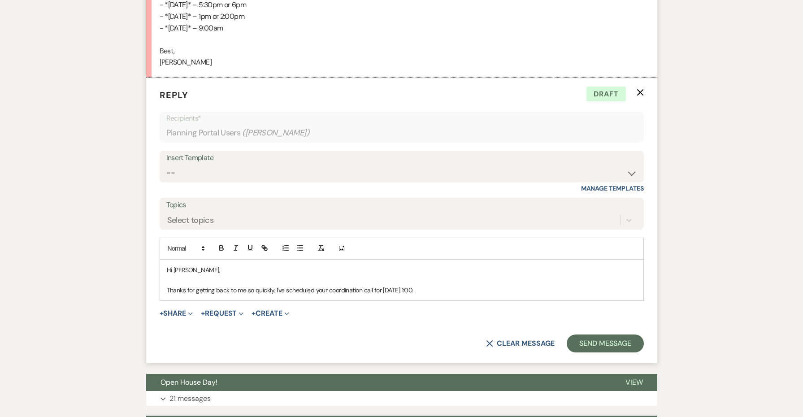
click at [522, 284] on div "Hi [PERSON_NAME], Thanks for getting back to me so quickly. I've scheduled your…" at bounding box center [402, 280] width 484 height 41
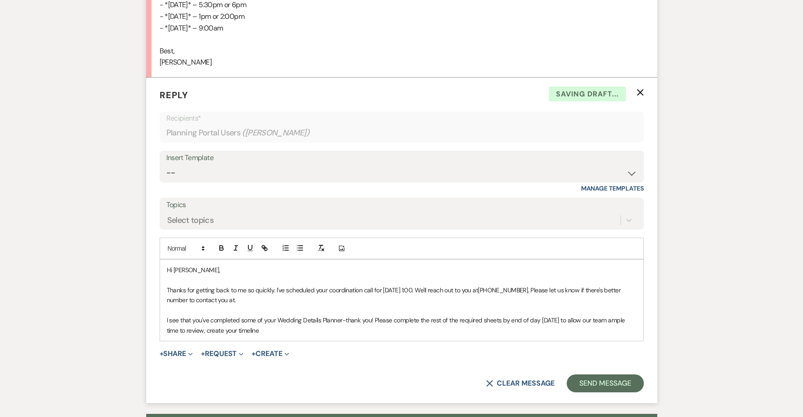
click at [206, 317] on span "I see that you've completed some of your Wedding Details Planner-thank you! Ple…" at bounding box center [397, 325] width 460 height 18
click at [276, 315] on p "I see that you've completed some of your Wedding Details Planner-thank you! Ple…" at bounding box center [402, 325] width 470 height 20
drag, startPoint x: 519, startPoint y: 318, endPoint x: 502, endPoint y: 316, distance: 16.7
click at [502, 316] on span "I see that you've completed some of your Wedding Details Planner-thank you! Ple…" at bounding box center [397, 325] width 460 height 18
drag, startPoint x: 535, startPoint y: 319, endPoint x: 489, endPoint y: 320, distance: 46.7
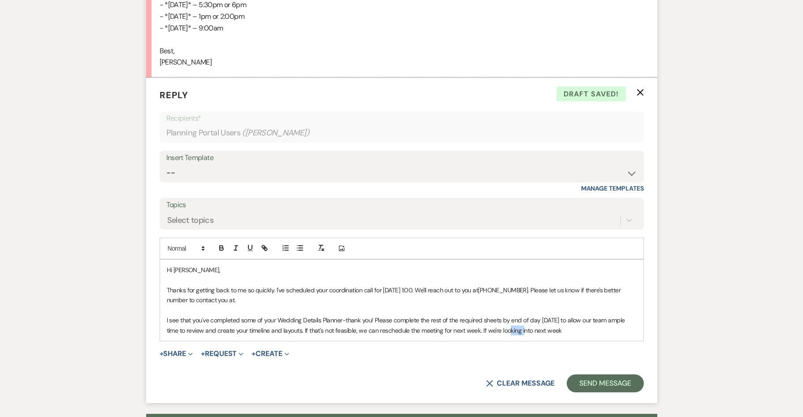
click at [489, 320] on p "I see that you've completed some of your Wedding Details Planner-thank you! Ple…" at bounding box center [402, 325] width 470 height 20
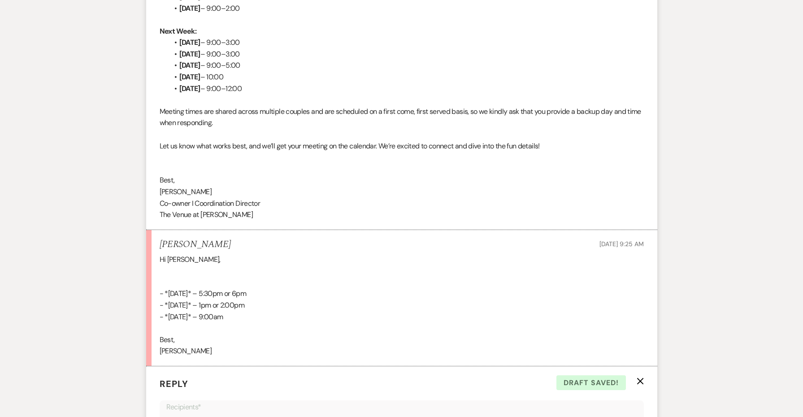
scroll to position [450, 0]
drag, startPoint x: 266, startPoint y: 215, endPoint x: 147, endPoint y: 178, distance: 124.6
click at [147, 178] on li "[PERSON_NAME] to: Planning Portal Users Expand Info [DATE] 3:53 PM Weven Check …" at bounding box center [401, 54] width 511 height 351
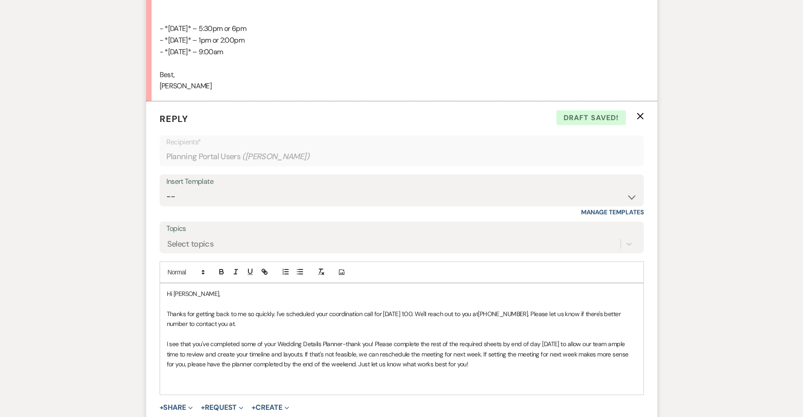
scroll to position [783, 0]
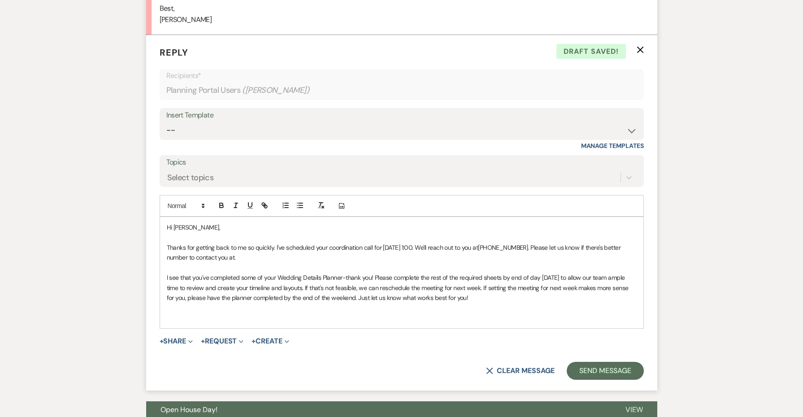
click at [190, 313] on p "﻿" at bounding box center [402, 318] width 470 height 10
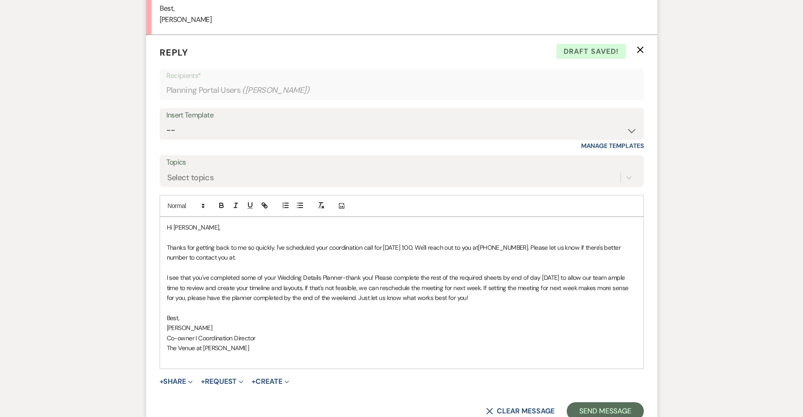
click at [259, 333] on p "Co-owner I Coordination Director" at bounding box center [402, 338] width 470 height 10
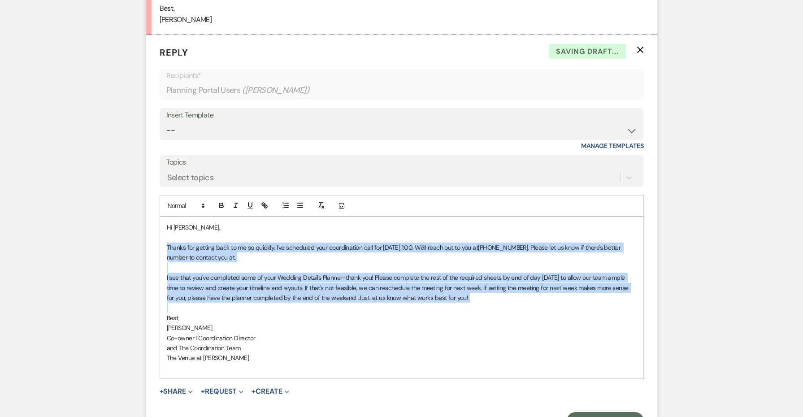
drag, startPoint x: 471, startPoint y: 298, endPoint x: 156, endPoint y: 234, distance: 321.4
click at [156, 234] on form "Reply X Saving draft... Recipients* Planning Portal Users ( [PERSON_NAME] ) Ins…" at bounding box center [401, 238] width 511 height 406
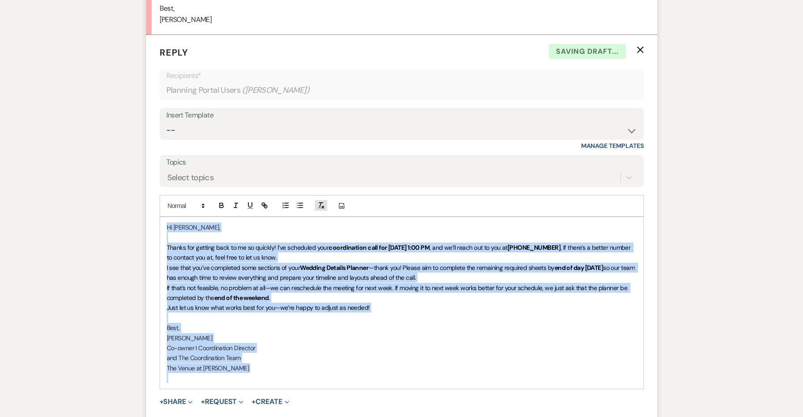
click at [325, 201] on icon "button" at bounding box center [321, 205] width 8 height 8
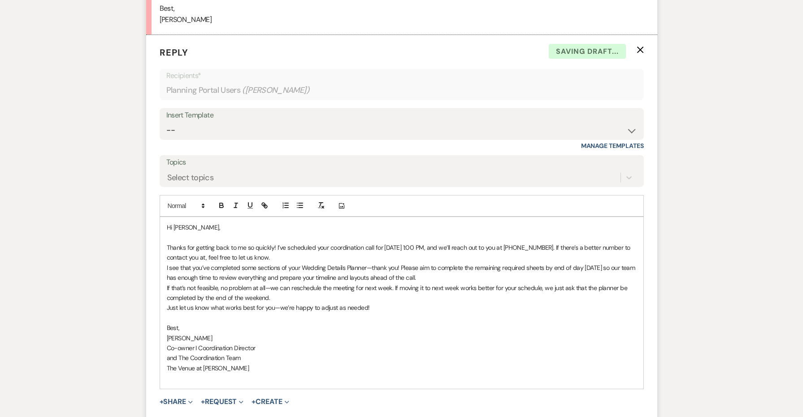
click at [322, 248] on p "Thanks for getting back to me so quickly! I’ve scheduled your coordination call…" at bounding box center [402, 253] width 470 height 20
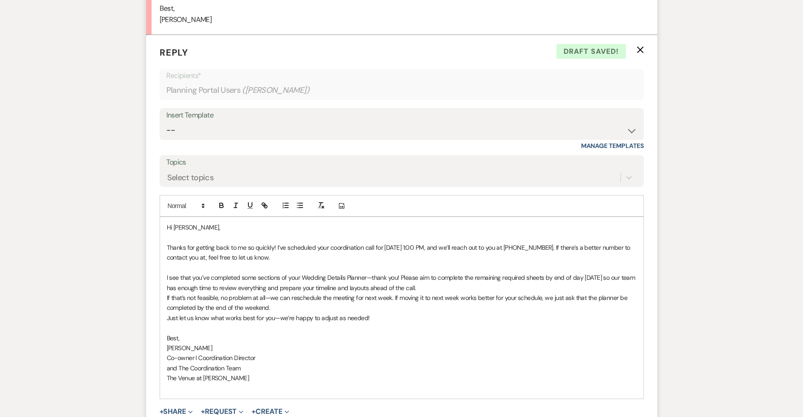
click at [456, 273] on p "I see that you’ve completed some sections of your Wedding Details Planner—thank…" at bounding box center [402, 283] width 470 height 20
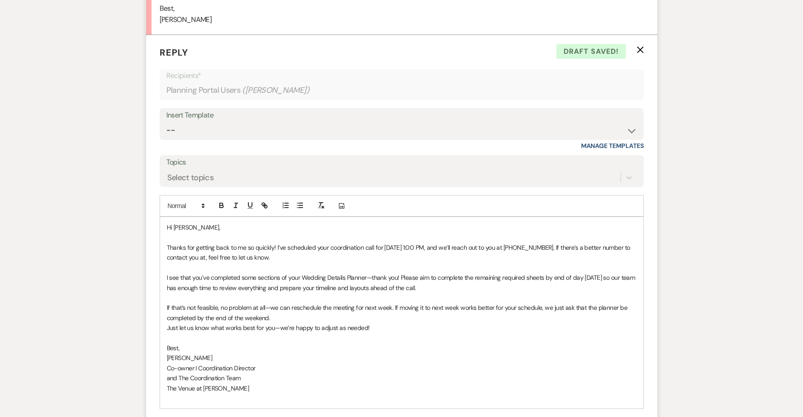
click at [398, 303] on p "If that’s not feasible, no problem at all—we can reschedule the meeting for nex…" at bounding box center [402, 313] width 470 height 20
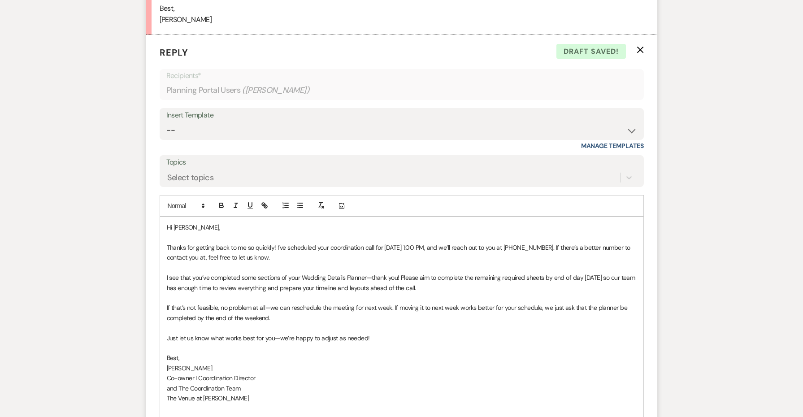
click at [164, 325] on div "Hi [PERSON_NAME], Thanks for getting back to me so quickly! I’ve scheduled your…" at bounding box center [402, 317] width 484 height 201
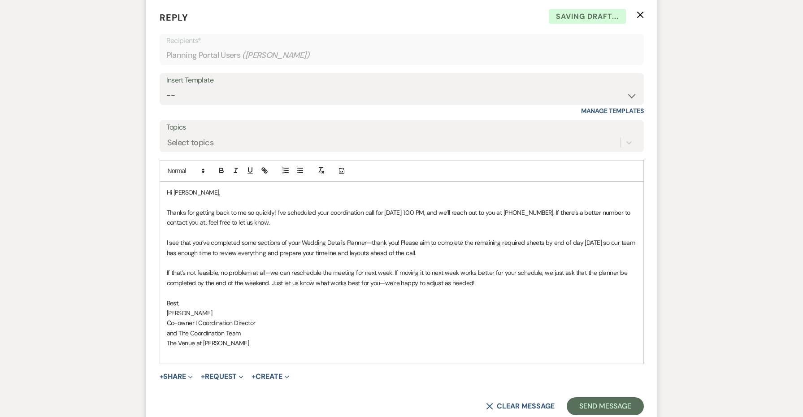
scroll to position [861, 0]
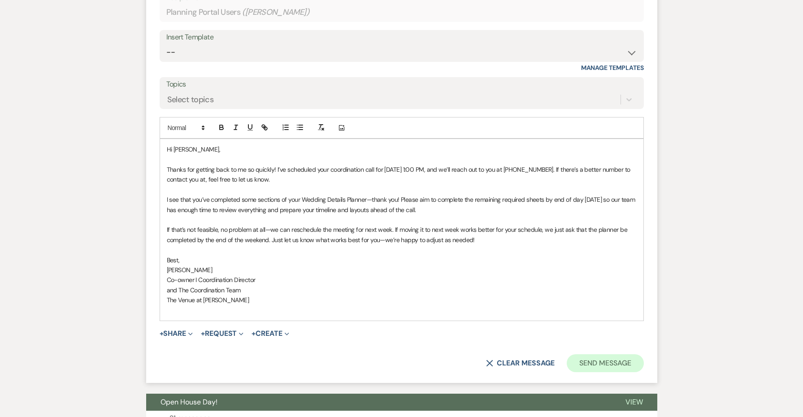
click at [595, 354] on button "Send Message" at bounding box center [605, 363] width 77 height 18
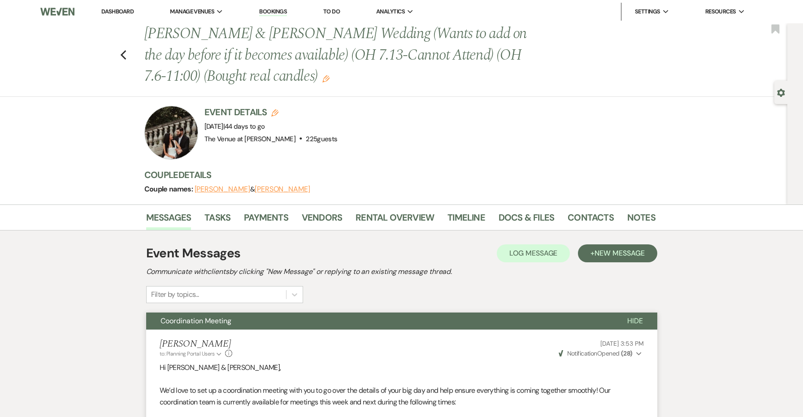
scroll to position [0, 0]
click at [125, 52] on use "button" at bounding box center [123, 55] width 6 height 10
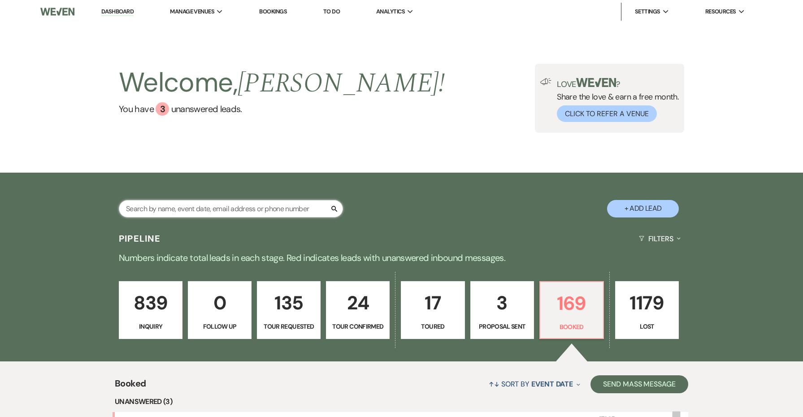
click at [294, 208] on input "text" at bounding box center [231, 208] width 224 height 17
type input "darien"
select select "8"
select select "5"
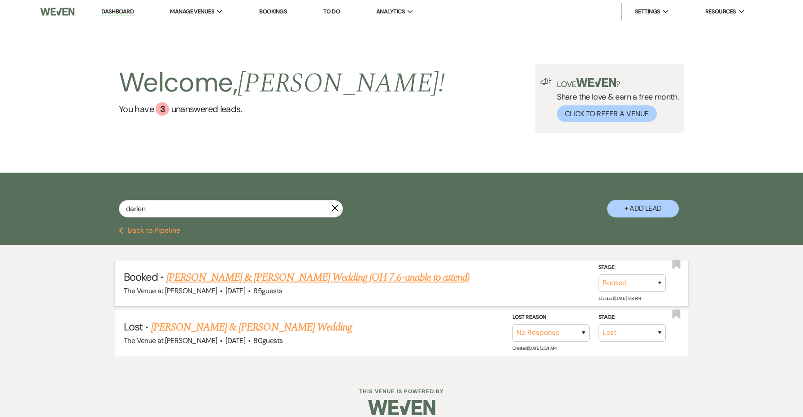
click at [299, 275] on link "[PERSON_NAME] & [PERSON_NAME] Wedding (OH 7.6-unable to attend)" at bounding box center [318, 278] width 304 height 16
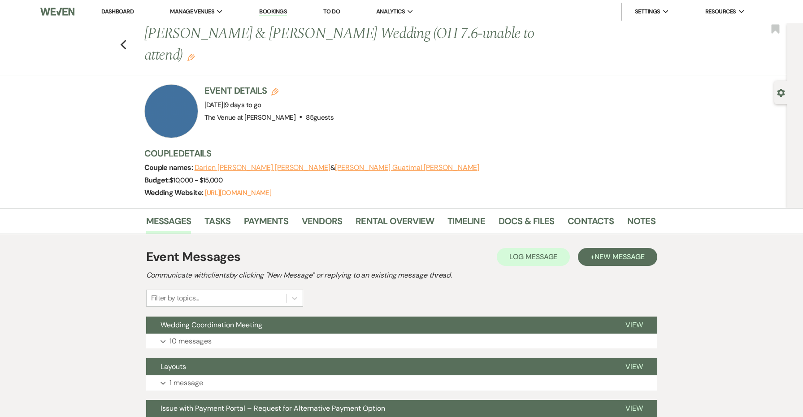
click at [279, 187] on div "Wedding Website: [URL][DOMAIN_NAME]" at bounding box center [395, 193] width 502 height 13
click at [271, 188] on link "[URL][DOMAIN_NAME]" at bounding box center [238, 192] width 66 height 9
click at [329, 214] on link "Vendors" at bounding box center [322, 224] width 40 height 20
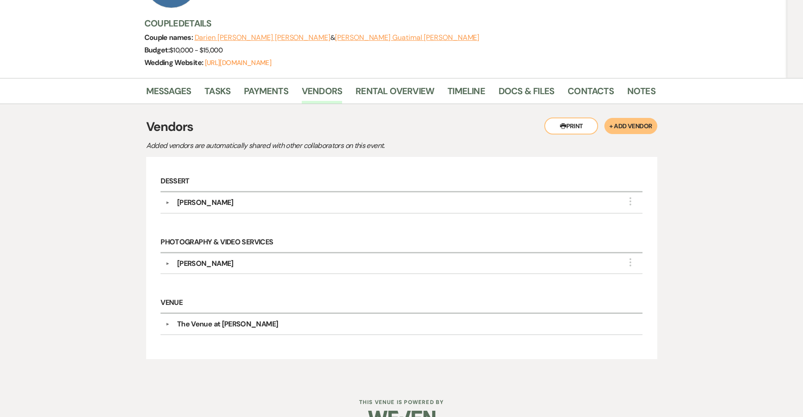
scroll to position [130, 0]
click at [517, 84] on link "Docs & Files" at bounding box center [527, 94] width 56 height 20
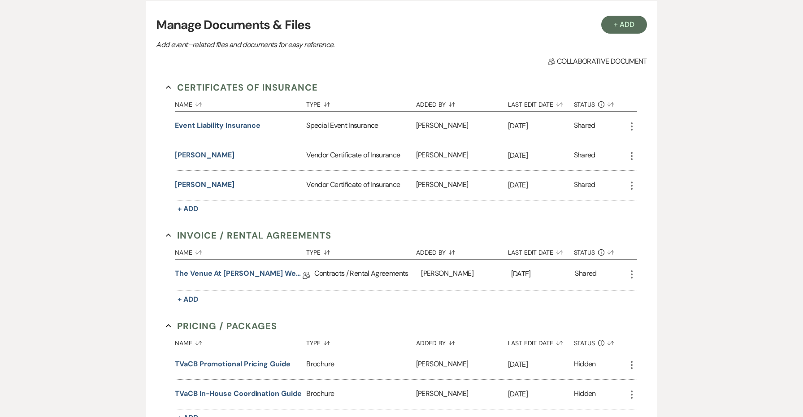
scroll to position [242, 0]
click at [232, 120] on button "Event Liability Insurance" at bounding box center [218, 125] width 86 height 11
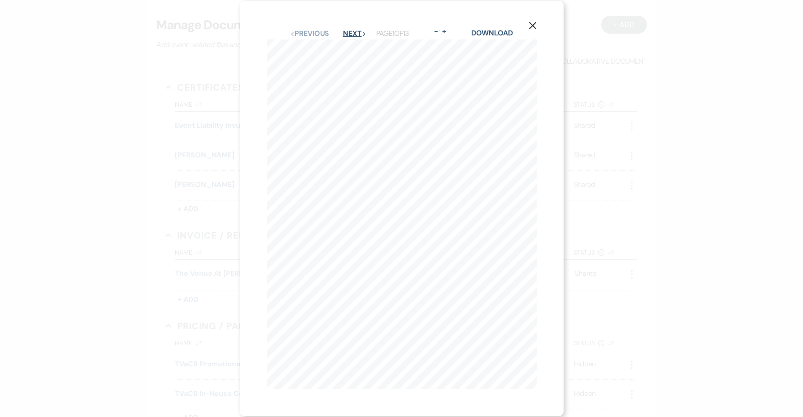
click at [356, 36] on button "Next Next" at bounding box center [354, 33] width 23 height 7
click at [319, 28] on div "Previous Previous Next Next Page 3 of 13 - Zoom + Download" at bounding box center [402, 34] width 270 height 12
click at [314, 31] on button "Previous Previous" at bounding box center [309, 33] width 39 height 7
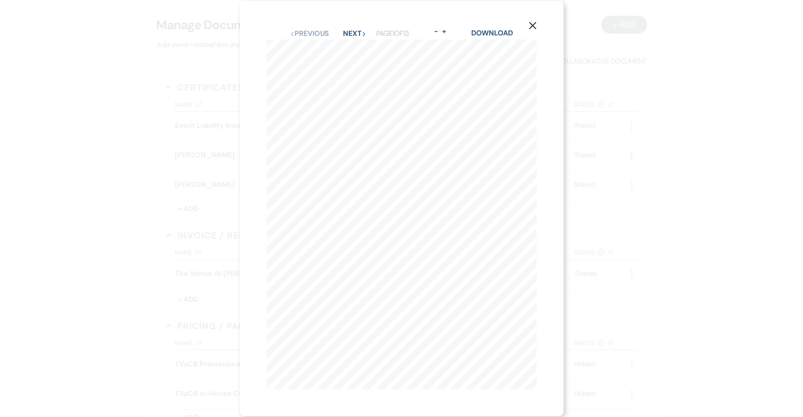
click at [532, 22] on icon "X" at bounding box center [533, 26] width 8 height 8
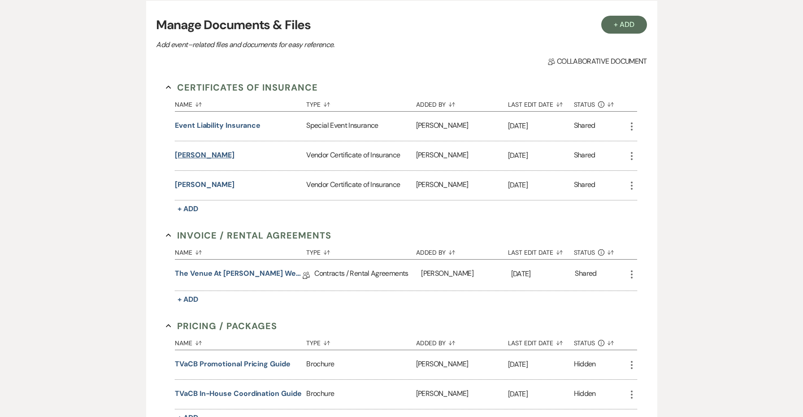
click at [208, 150] on button "[PERSON_NAME]" at bounding box center [205, 155] width 60 height 11
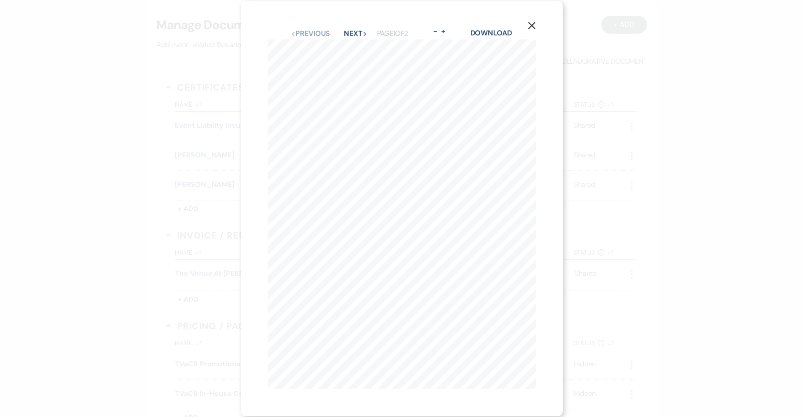
click at [531, 22] on icon "X" at bounding box center [532, 26] width 8 height 8
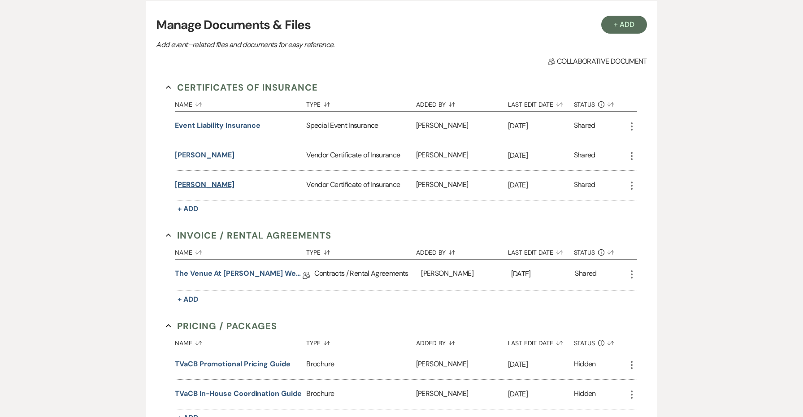
click at [201, 179] on button "[PERSON_NAME]" at bounding box center [205, 184] width 60 height 11
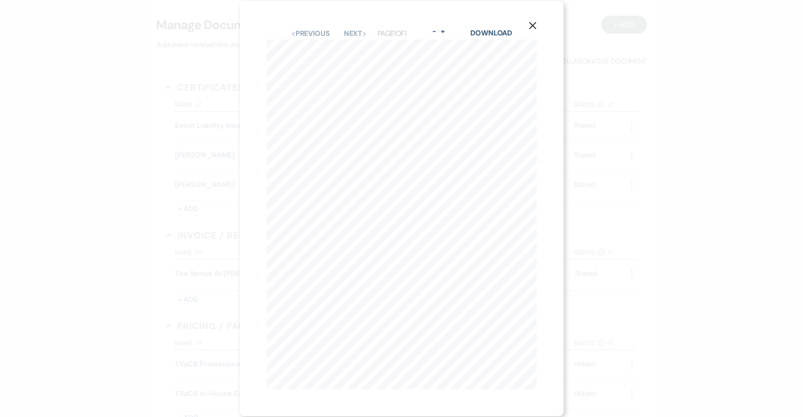
click at [536, 26] on icon "X" at bounding box center [533, 26] width 8 height 8
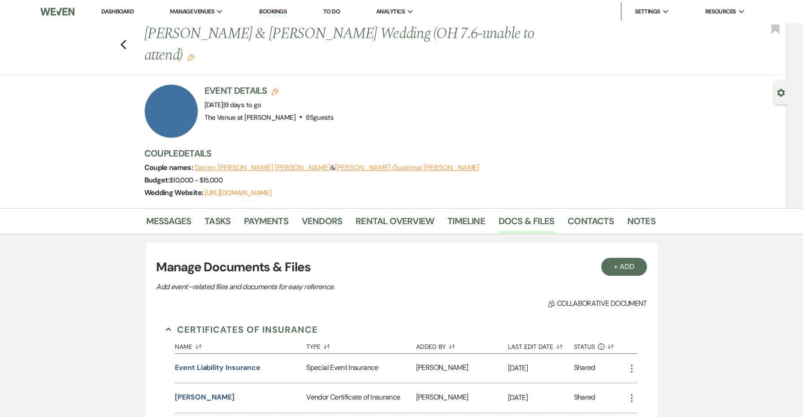
scroll to position [0, 0]
click at [672, 83] on link "Log Out" at bounding box center [681, 84] width 90 height 18
